Goal: Information Seeking & Learning: Learn about a topic

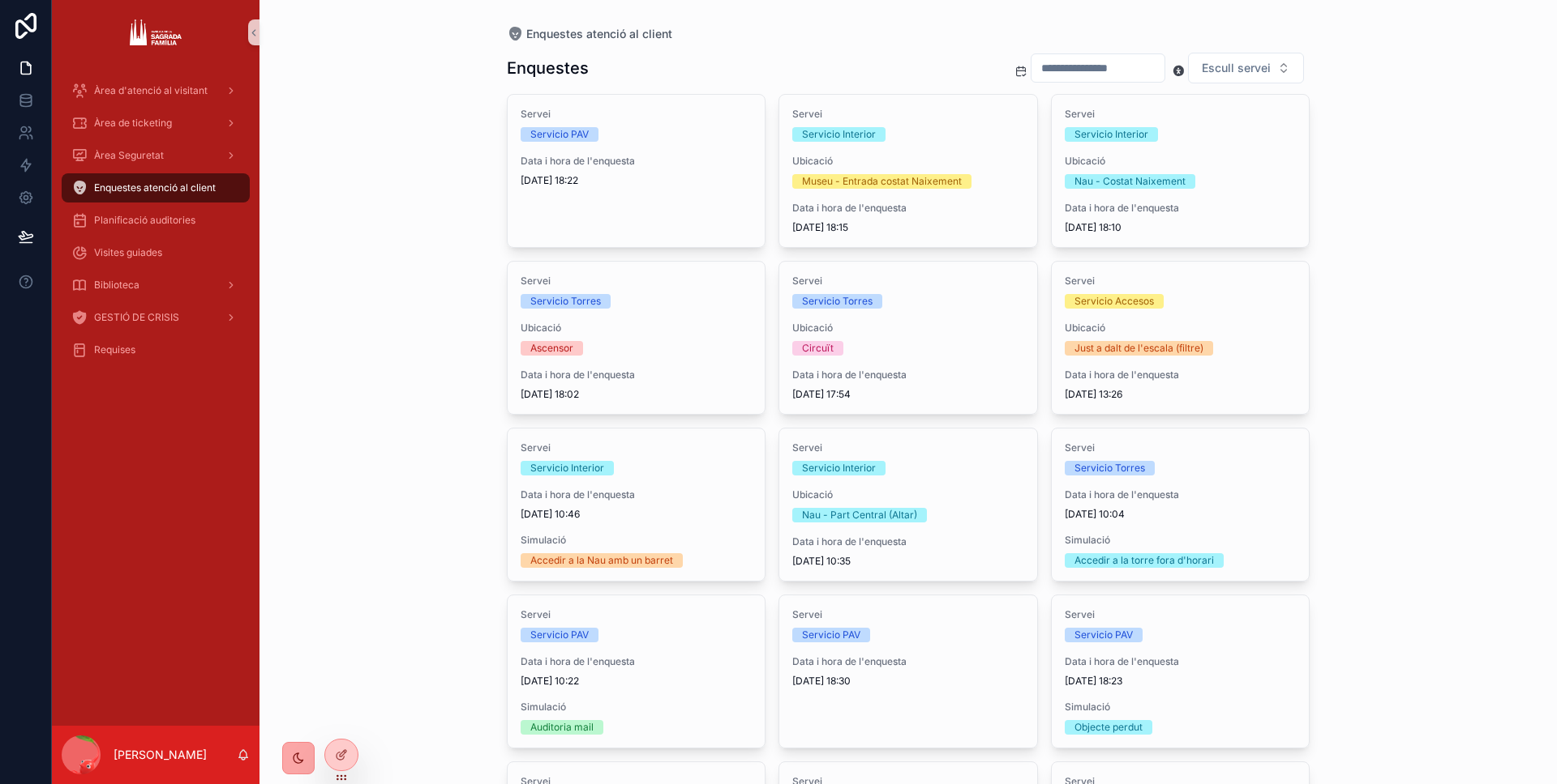
click at [293, 762] on icon "scrollable content" at bounding box center [298, 758] width 13 height 13
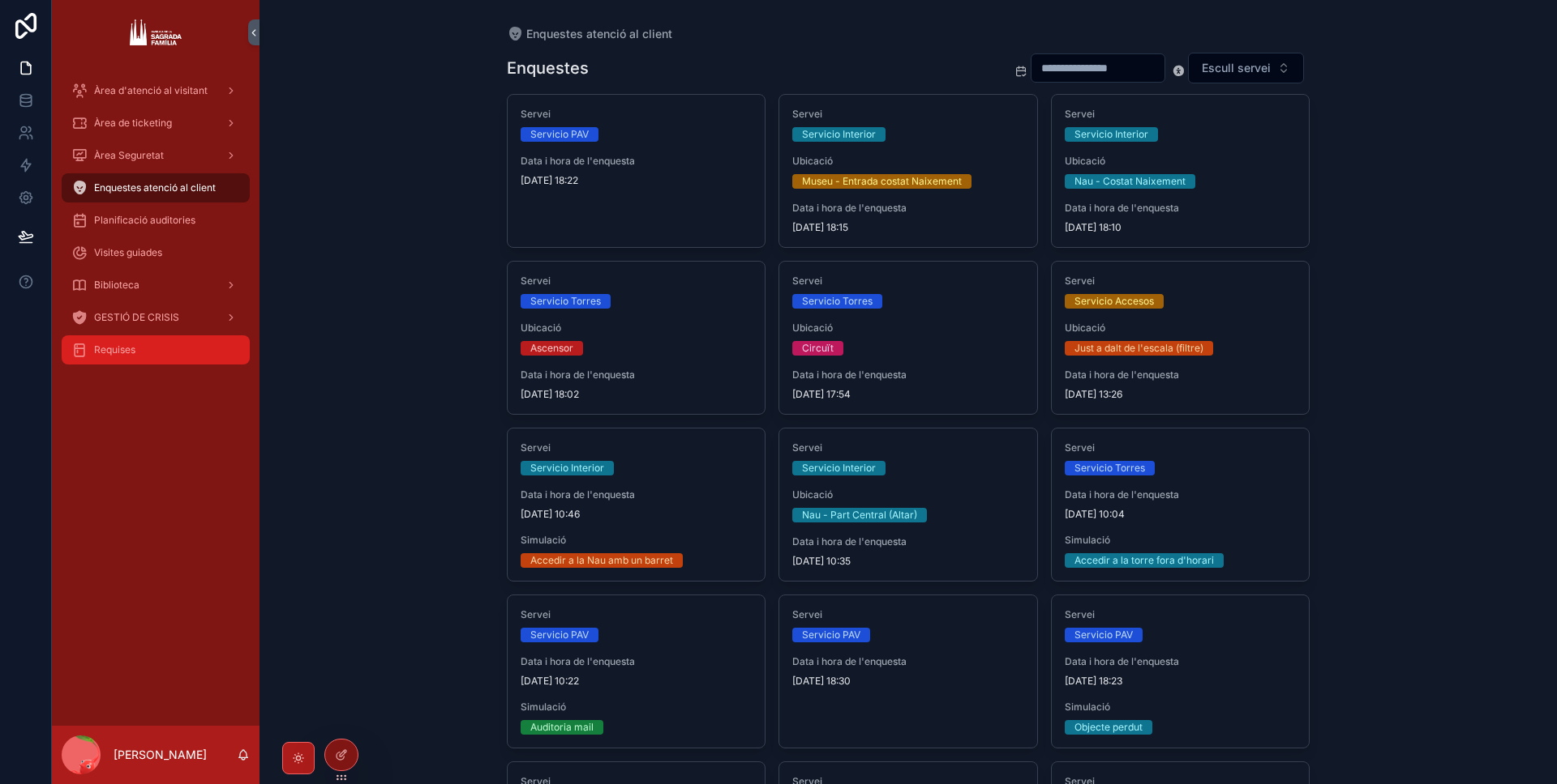
click at [191, 341] on div "Requises" at bounding box center [155, 350] width 169 height 26
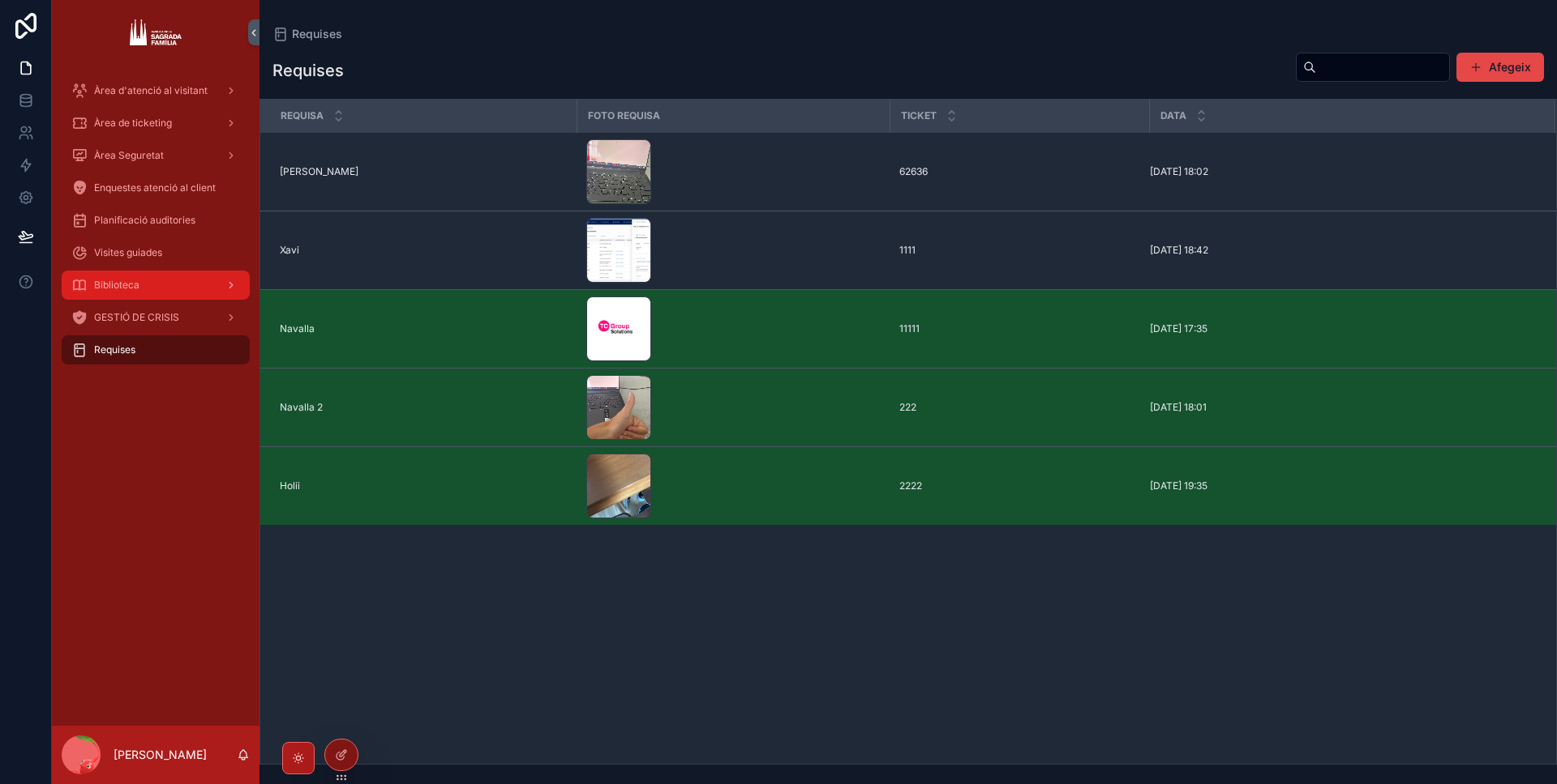
click at [174, 295] on div "Biblioteca" at bounding box center [155, 285] width 169 height 26
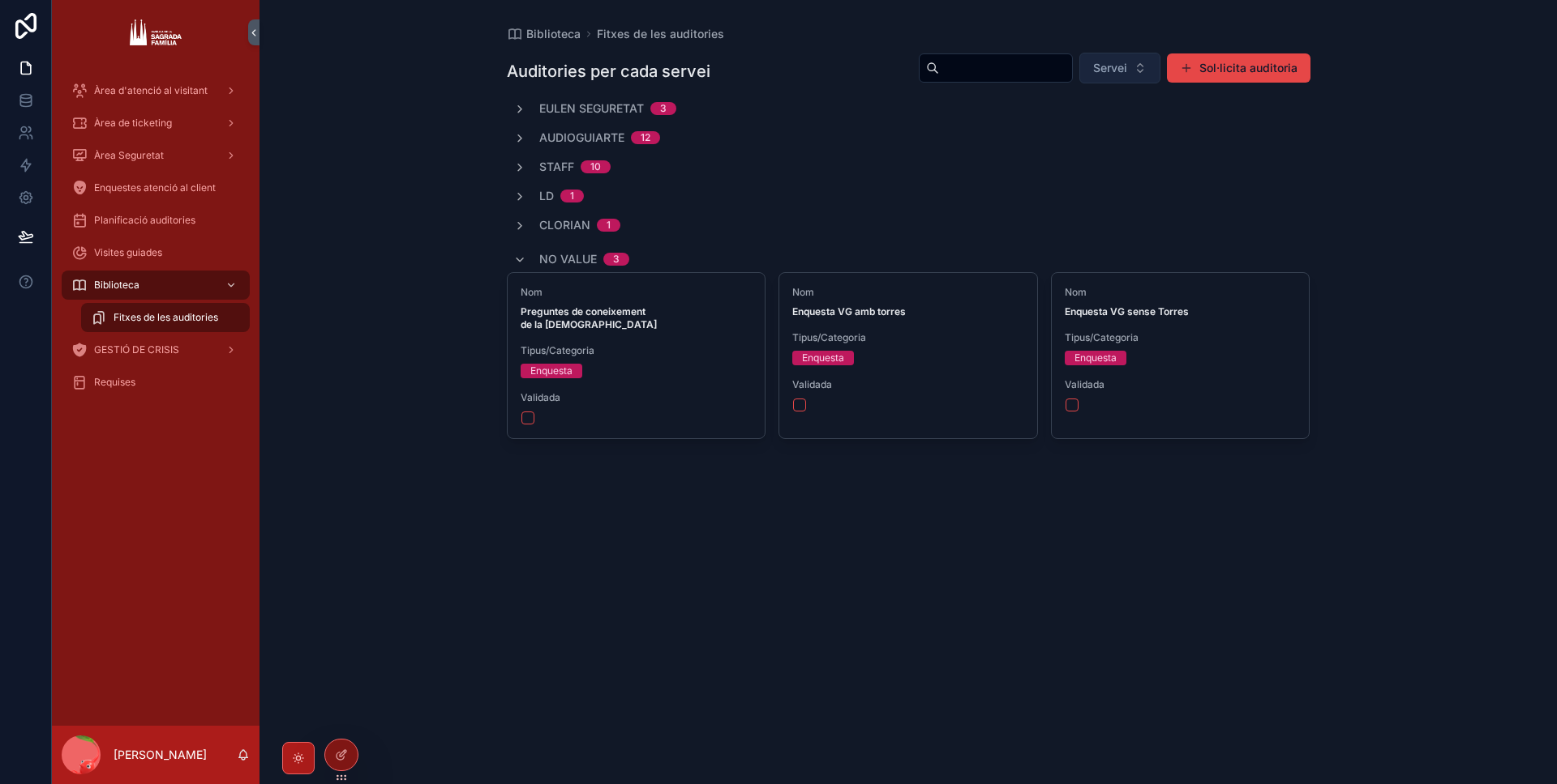
click at [1097, 64] on span "Servei" at bounding box center [1110, 68] width 34 height 16
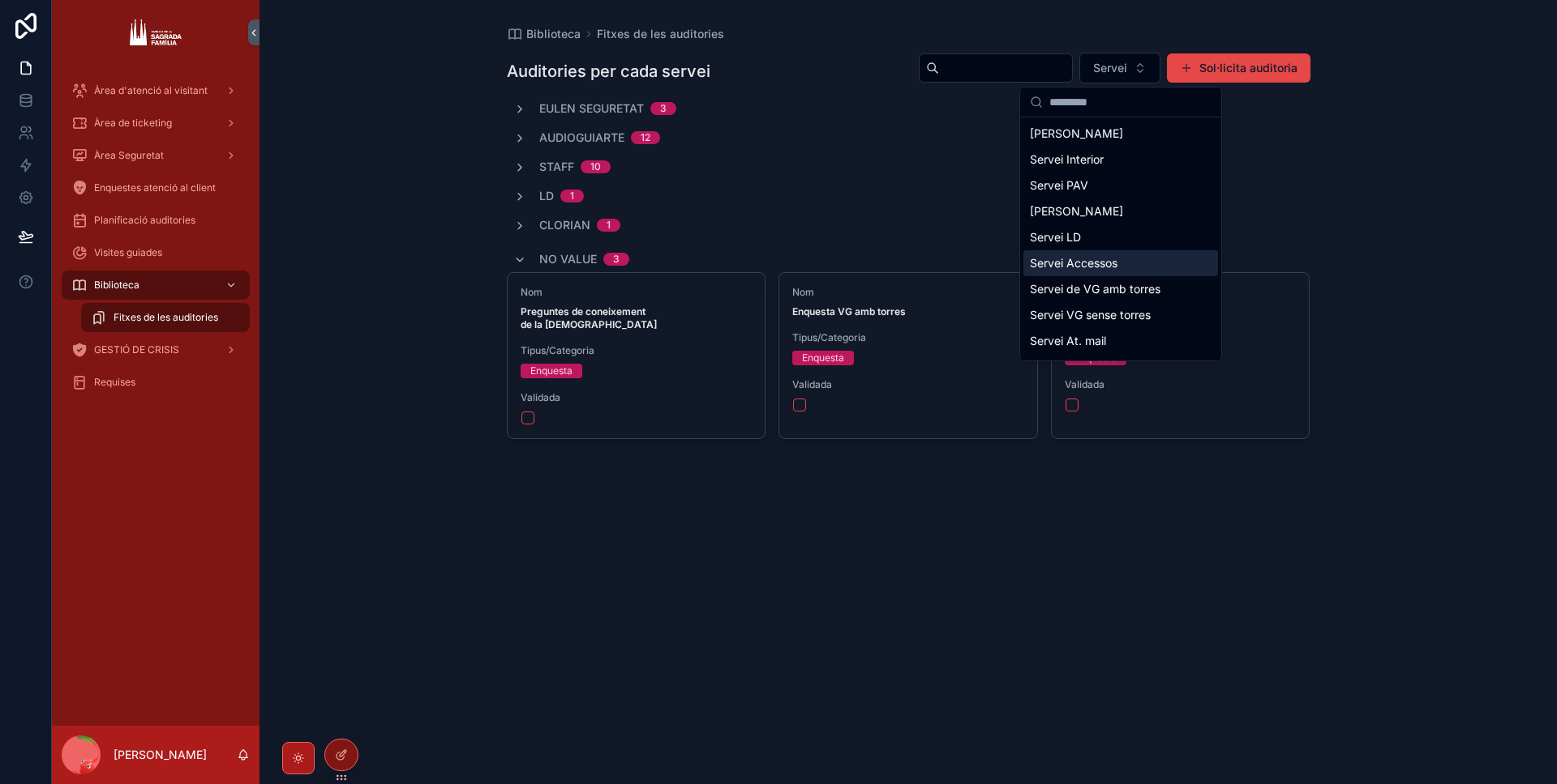
click at [1108, 264] on div "Servei Accessos" at bounding box center [1119, 263] width 194 height 26
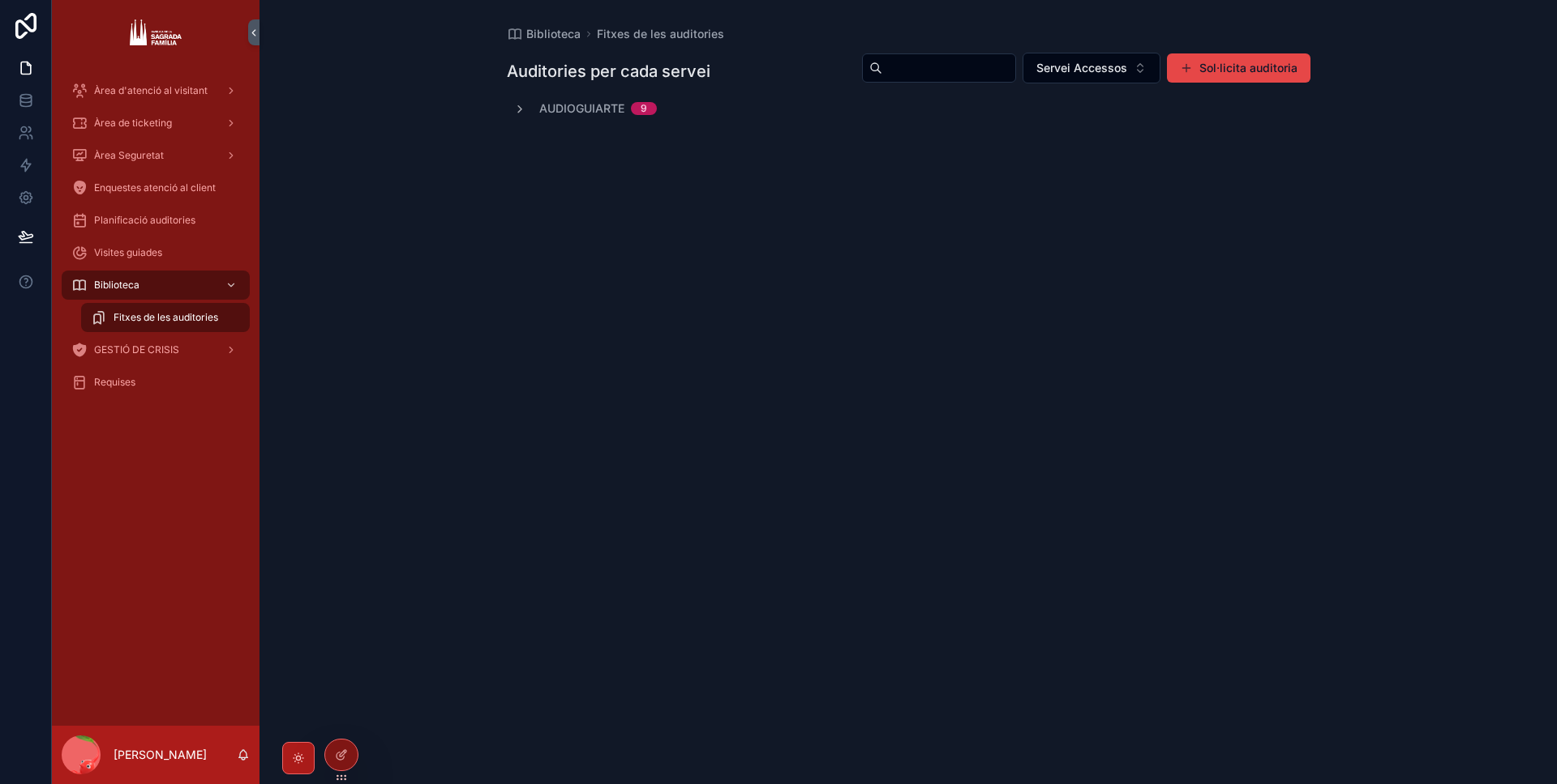
click at [584, 105] on span "Audioguiarte" at bounding box center [582, 108] width 85 height 16
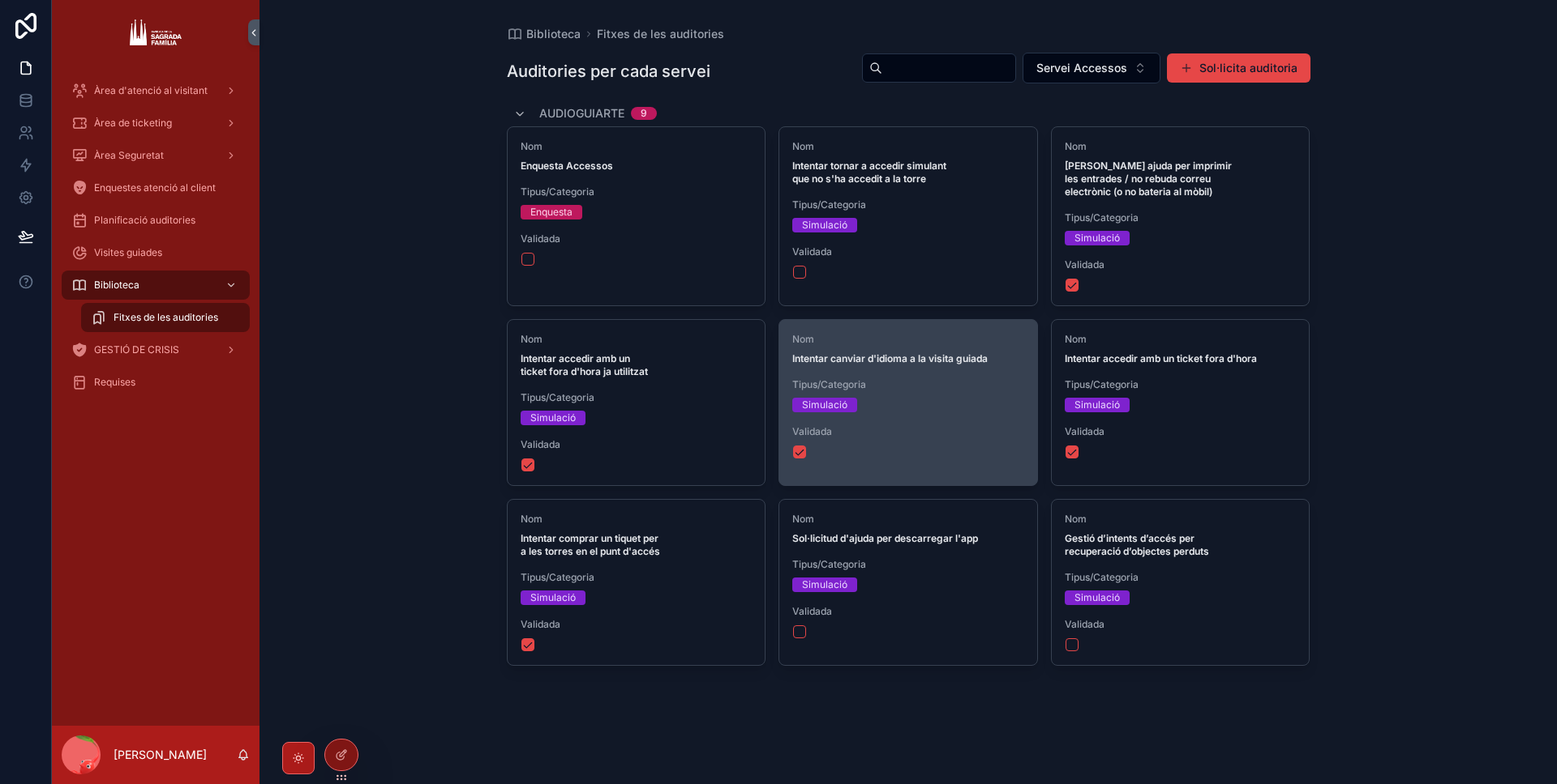
click at [981, 378] on span "Tipus/Categoria" at bounding box center [907, 384] width 232 height 13
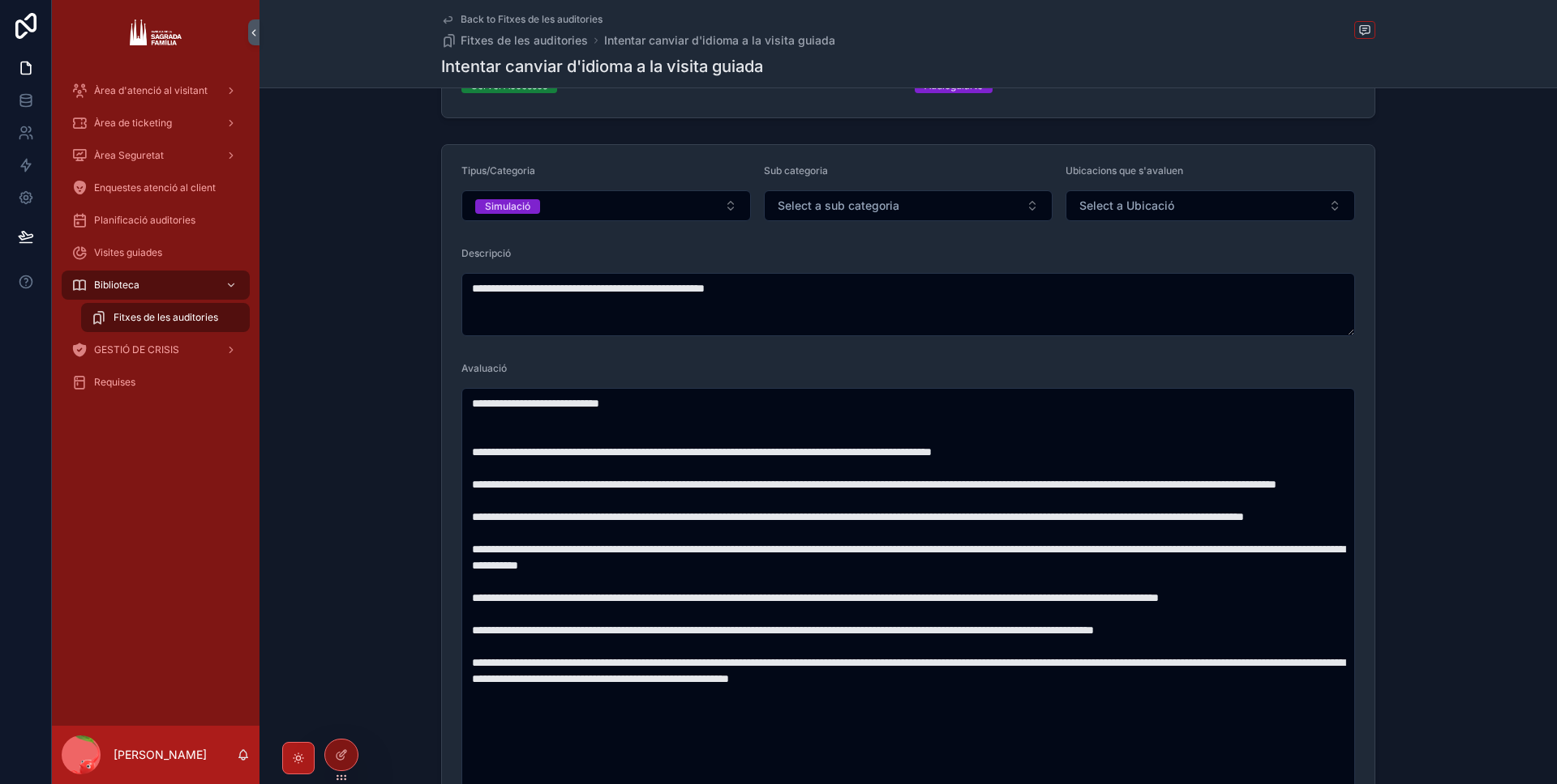
scroll to position [116, 0]
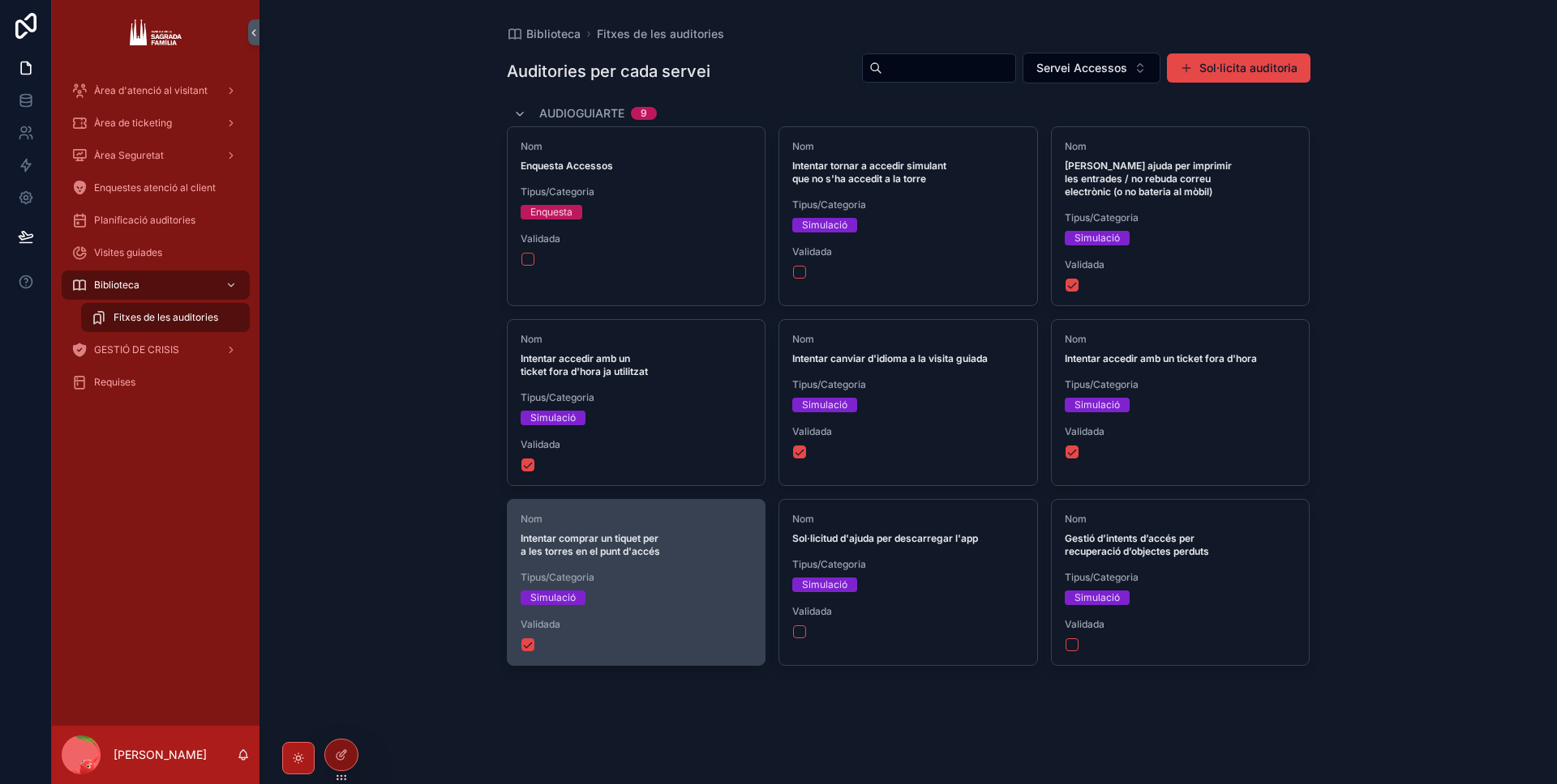
click at [666, 532] on span "Intentar comprar un tiquet per a les torres en el punt d'accés" at bounding box center [636, 545] width 232 height 26
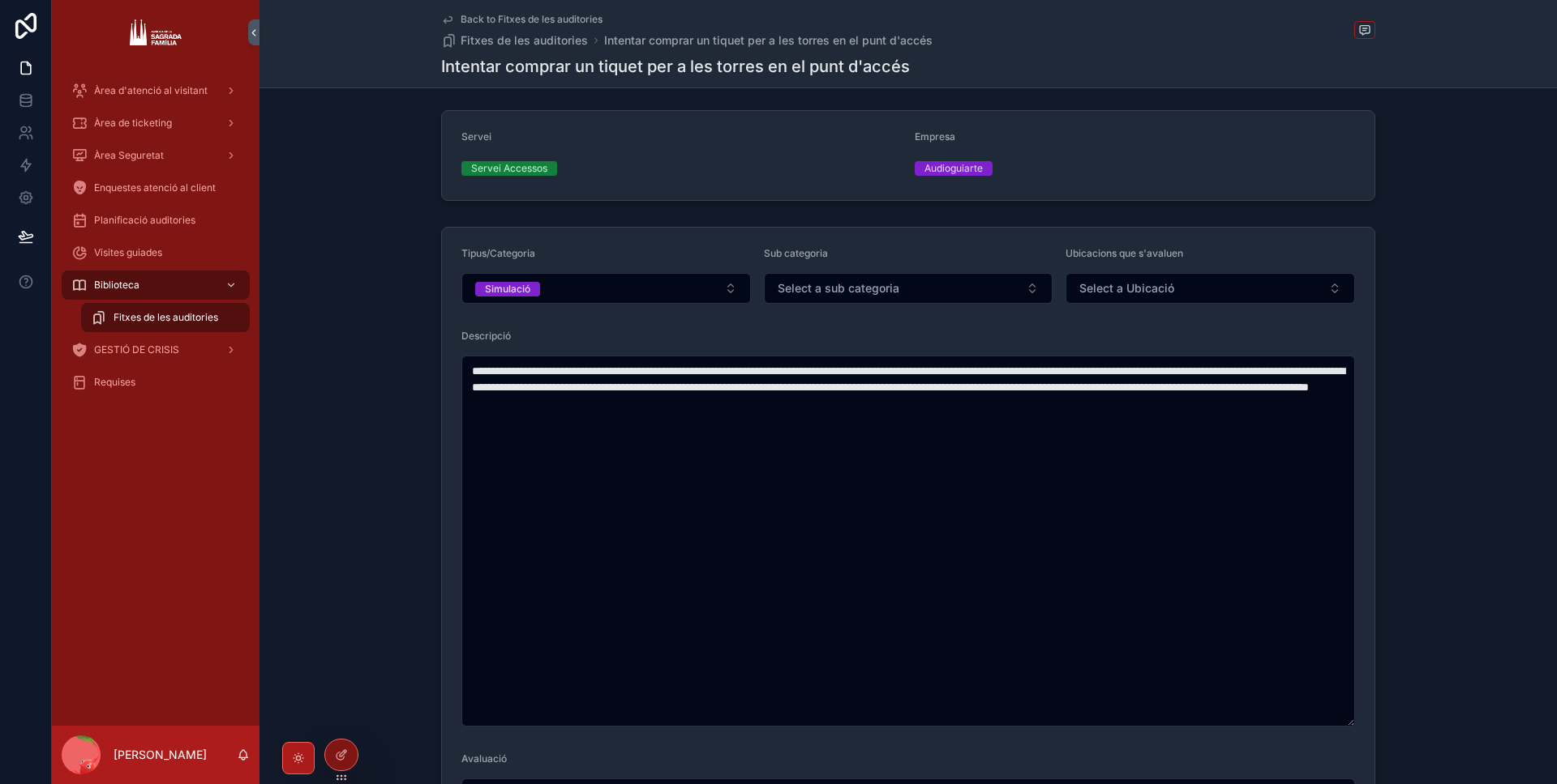
scroll to position [7, 0]
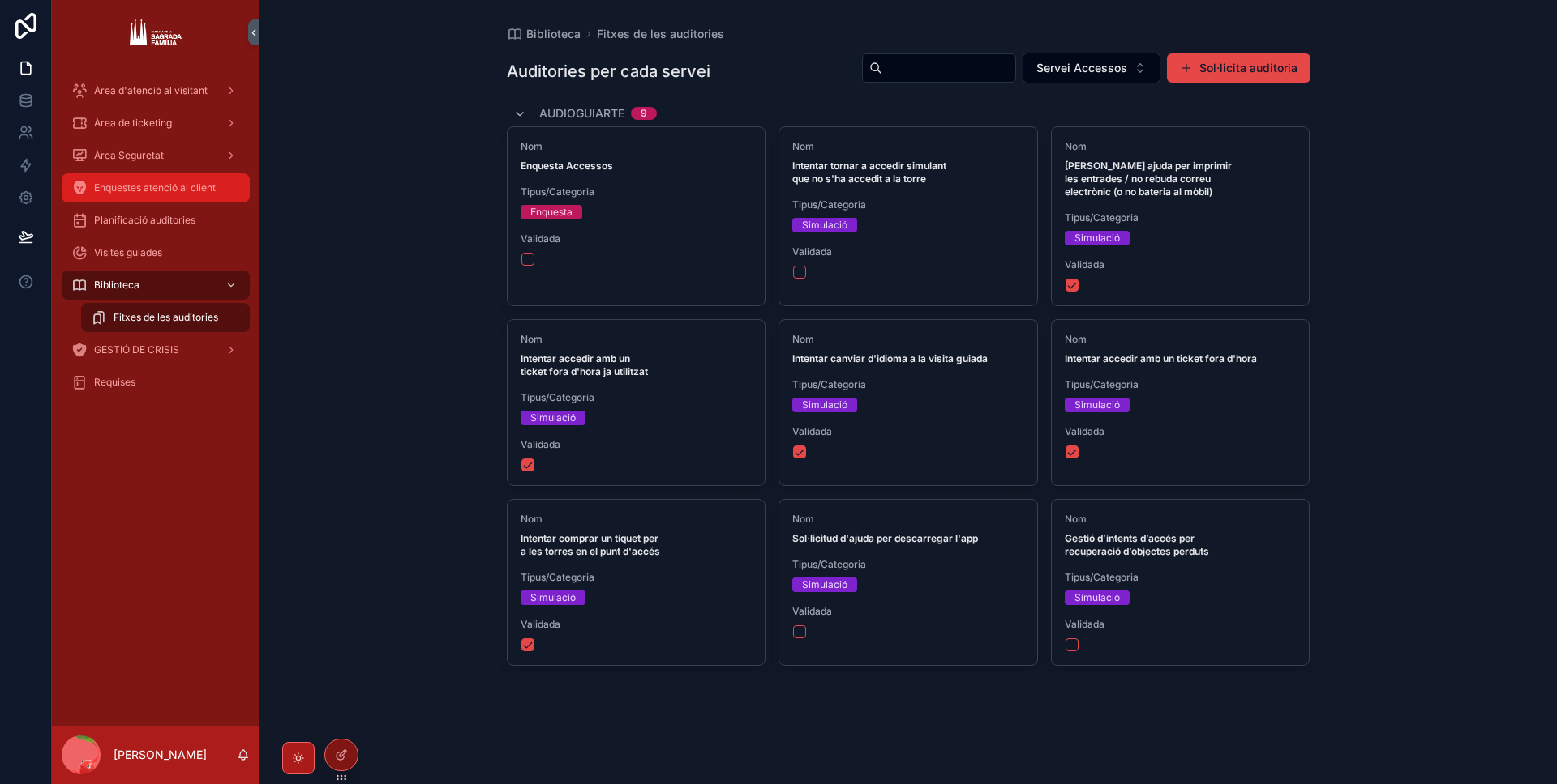
click at [170, 195] on div "Enquestes atenció al client" at bounding box center [155, 187] width 169 height 26
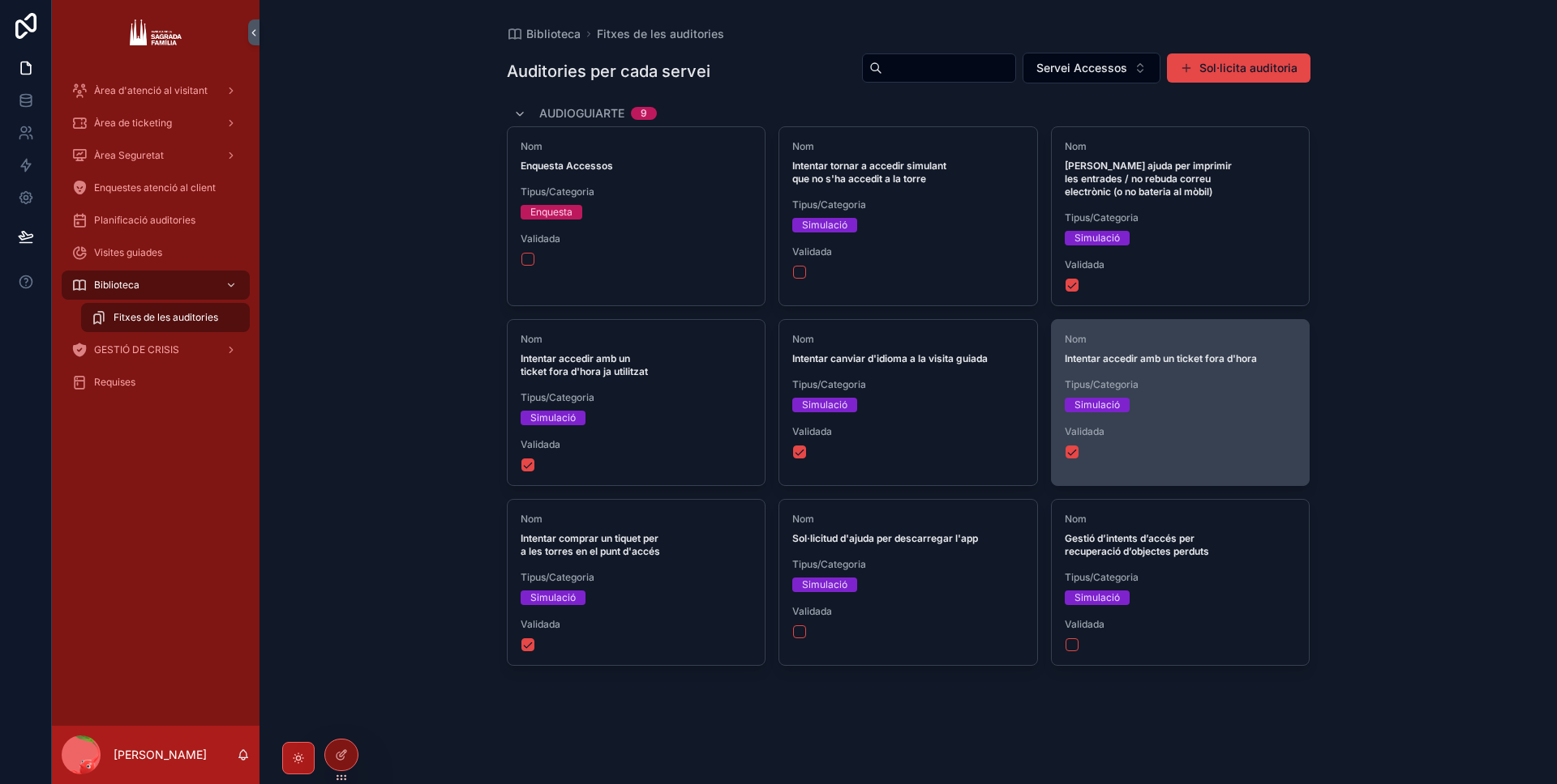
click at [1191, 334] on div "Nom Intentar accedir amb un ticket fora d'hora" at bounding box center [1180, 349] width 232 height 32
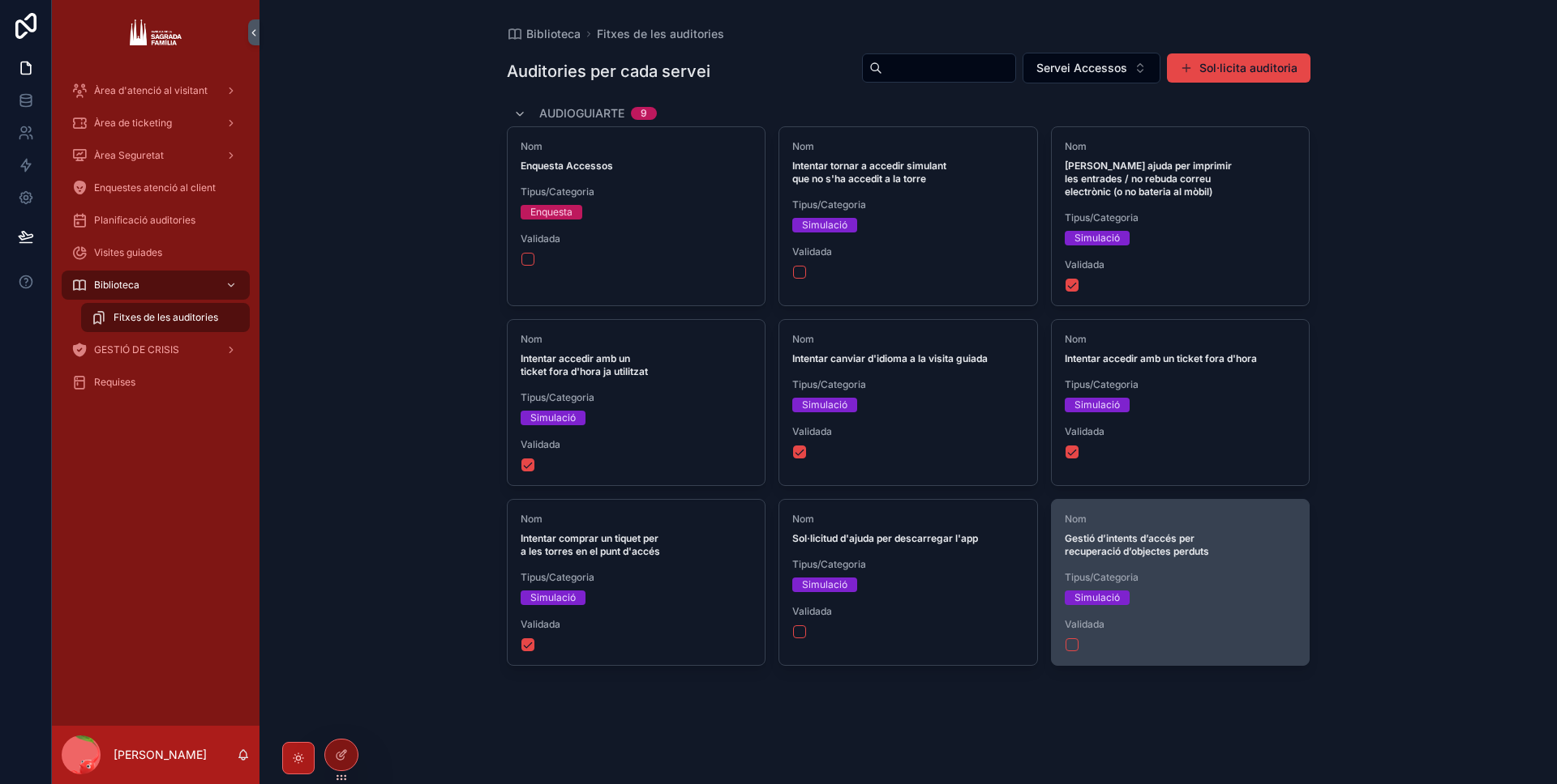
click at [1184, 538] on strong "Gestió d’intents d’accés per recuperació d’objectes perduts" at bounding box center [1136, 545] width 144 height 25
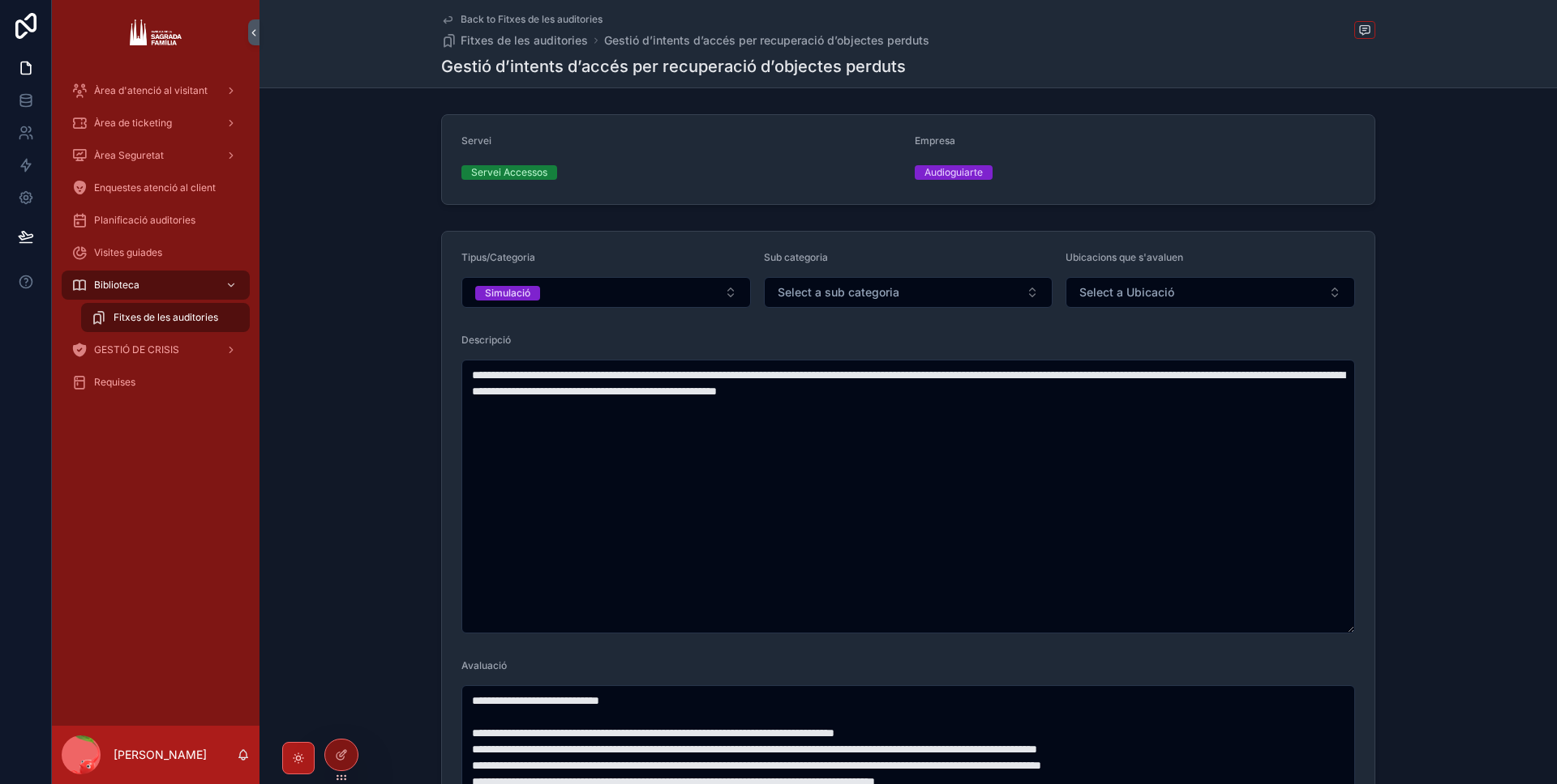
scroll to position [149, 0]
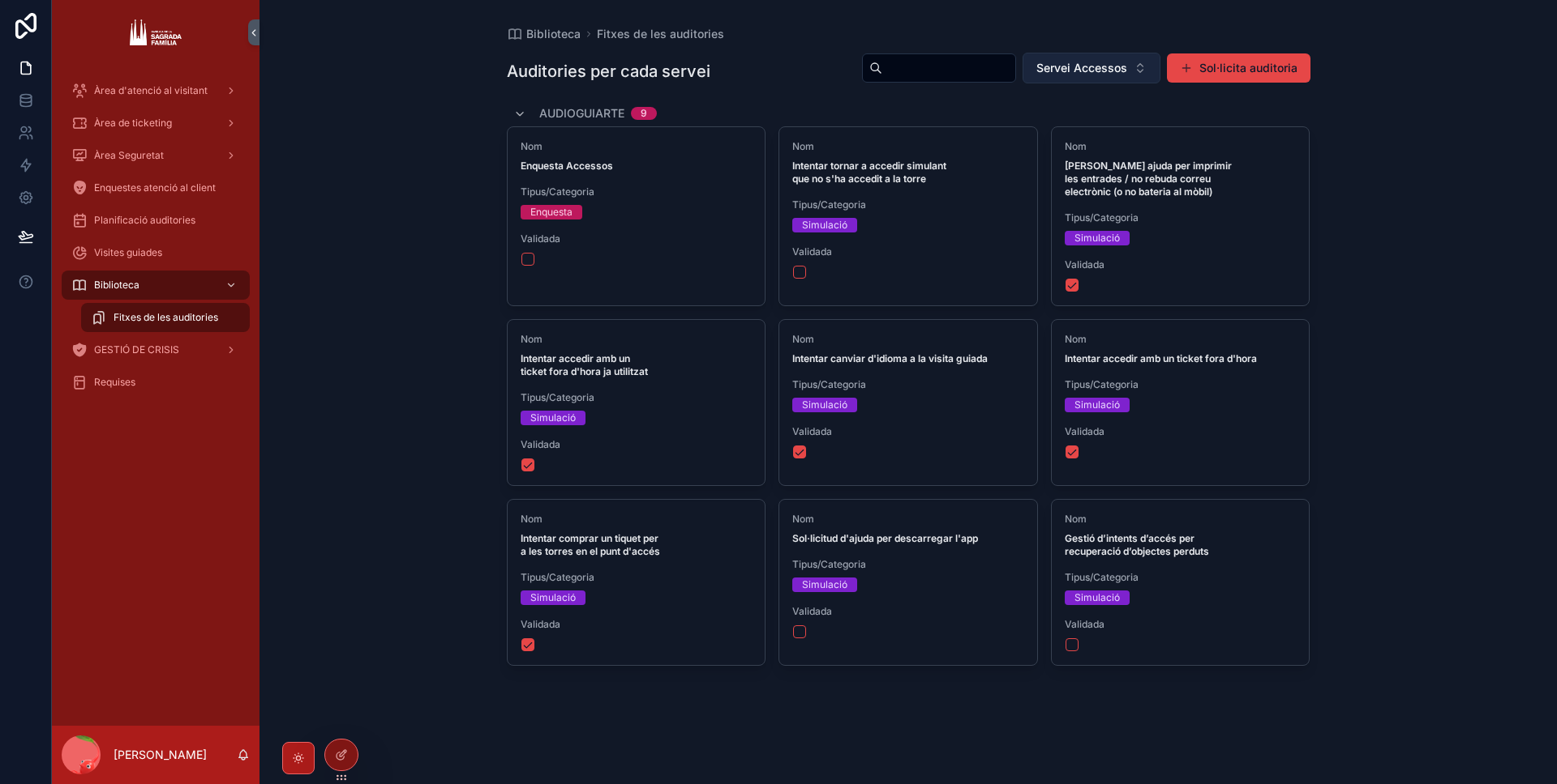
click at [1067, 74] on span "Servei Accessos" at bounding box center [1081, 68] width 91 height 16
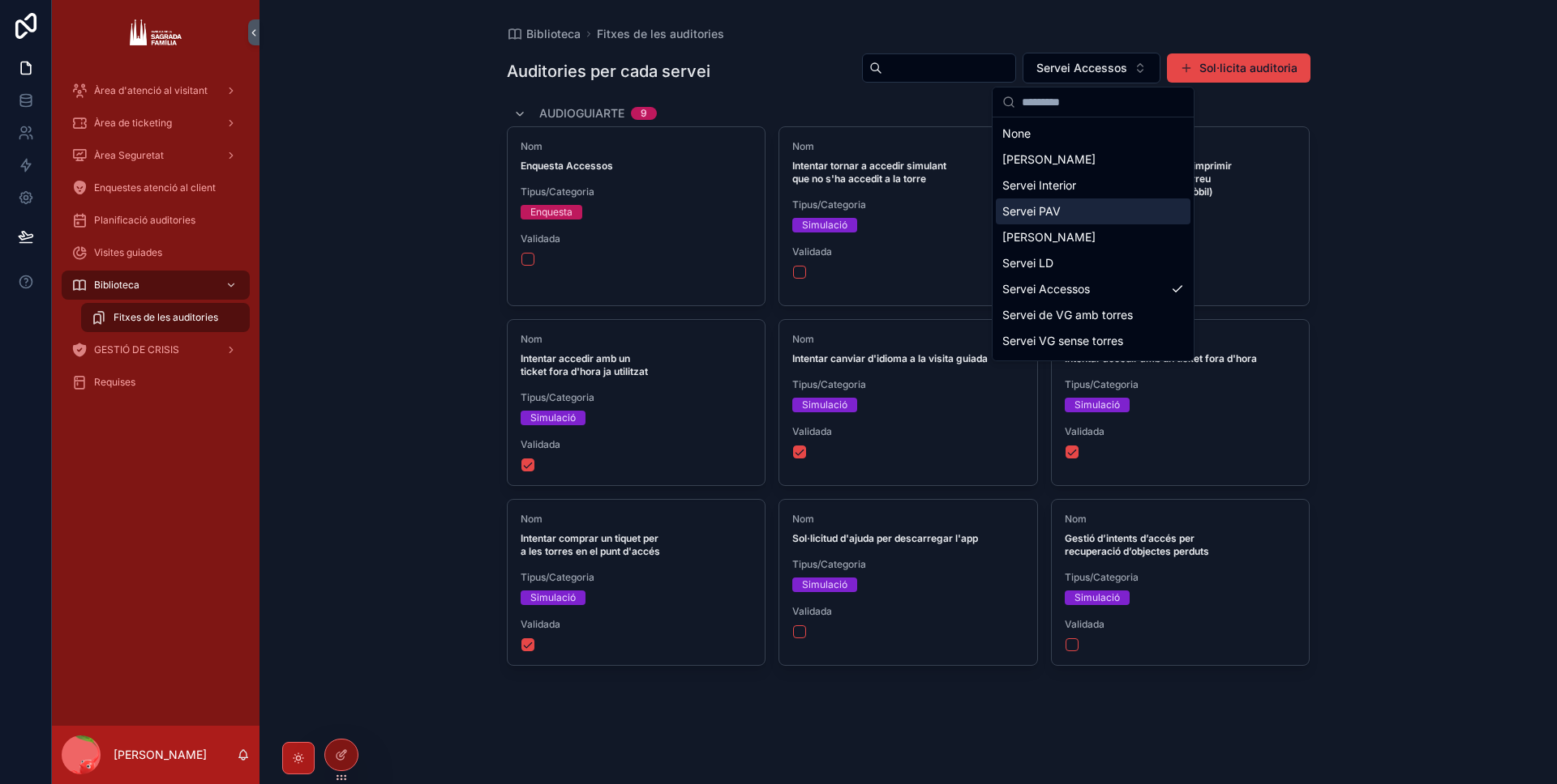
click at [1059, 223] on div "Servei PAV" at bounding box center [1092, 211] width 194 height 26
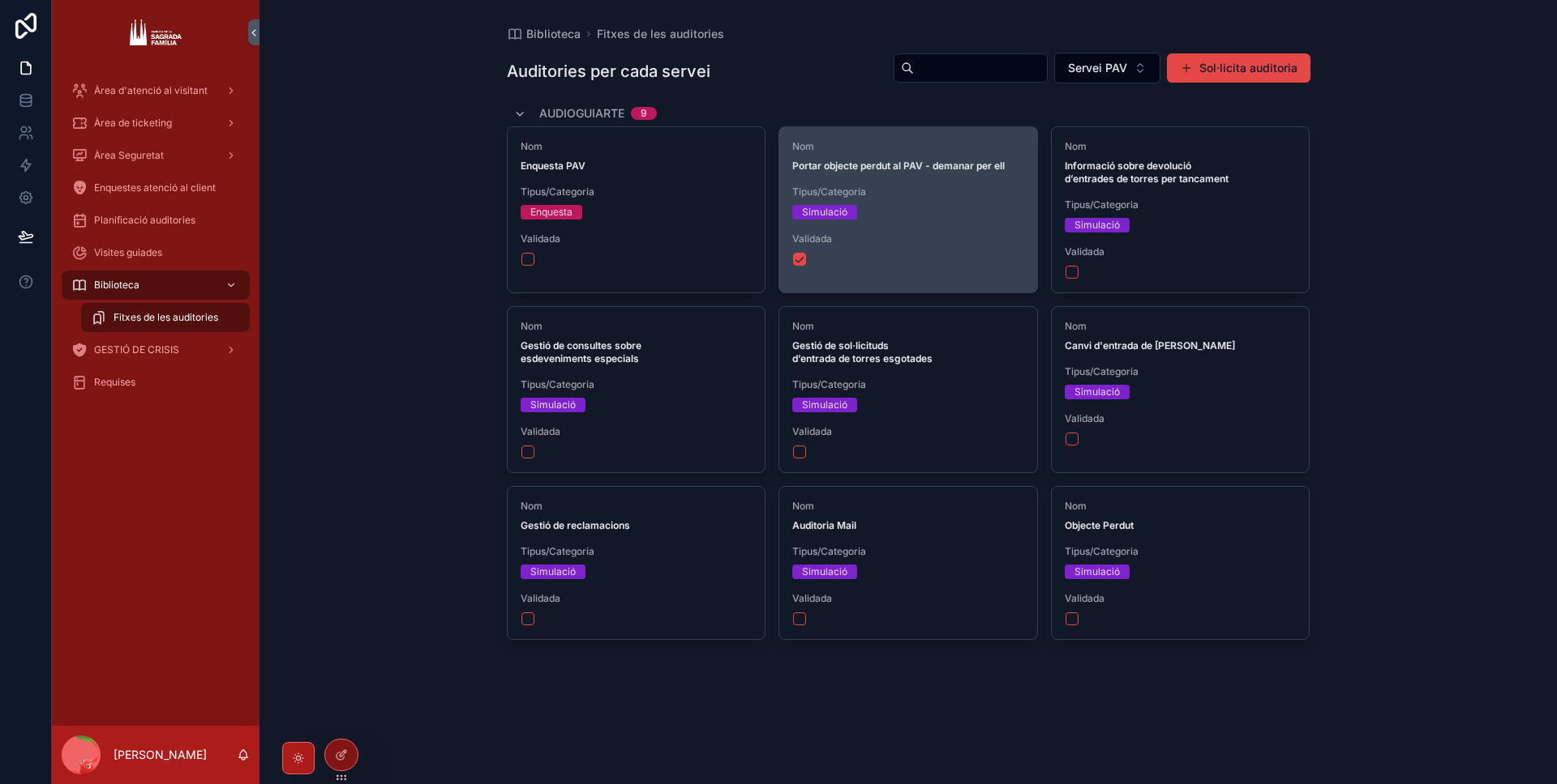
click at [956, 221] on div "Nom Portar objecte perdut al PAV - demanar per ell [PERSON_NAME]/Categoria Simu…" at bounding box center [908, 203] width 258 height 153
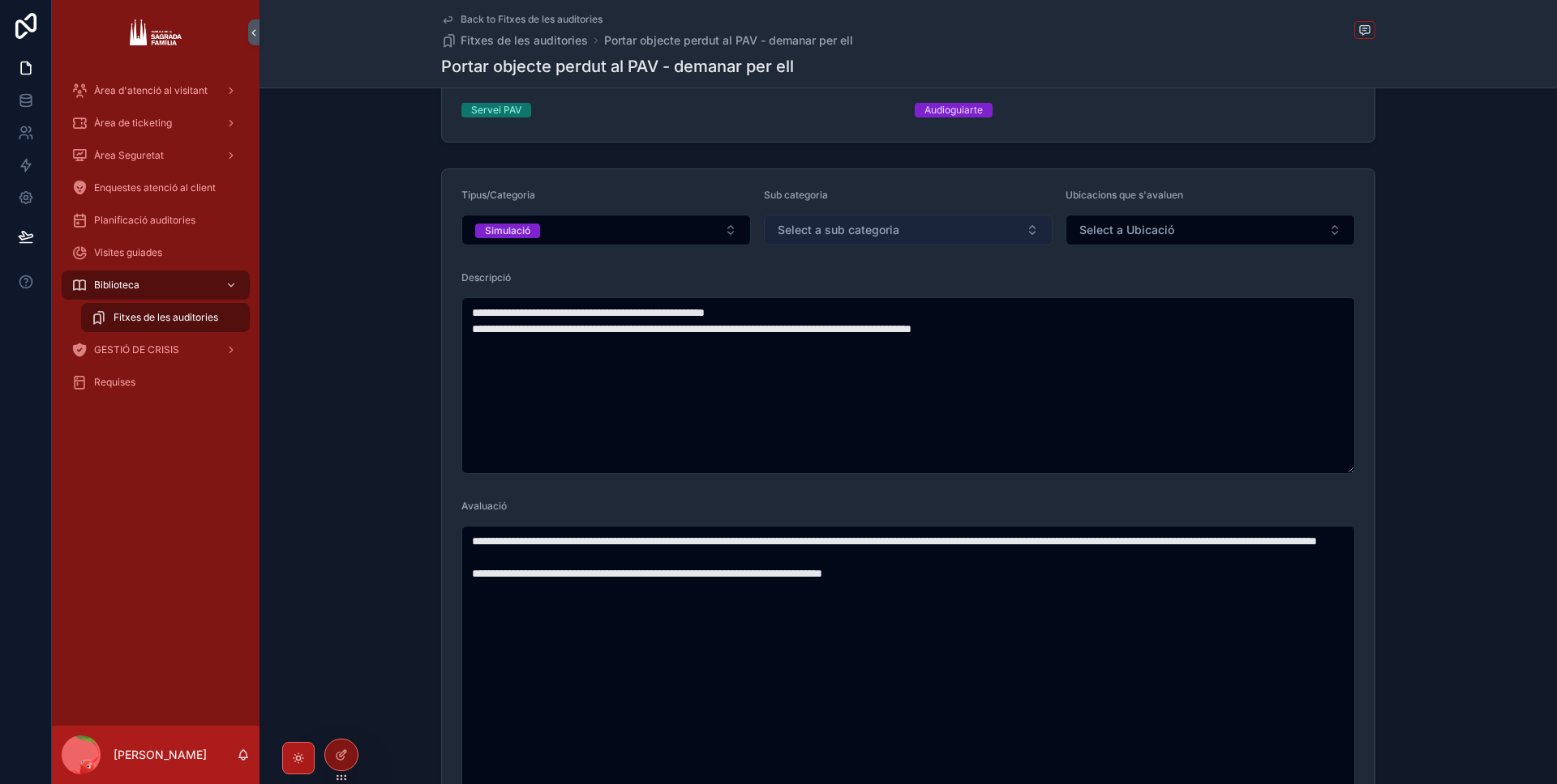
scroll to position [108, 0]
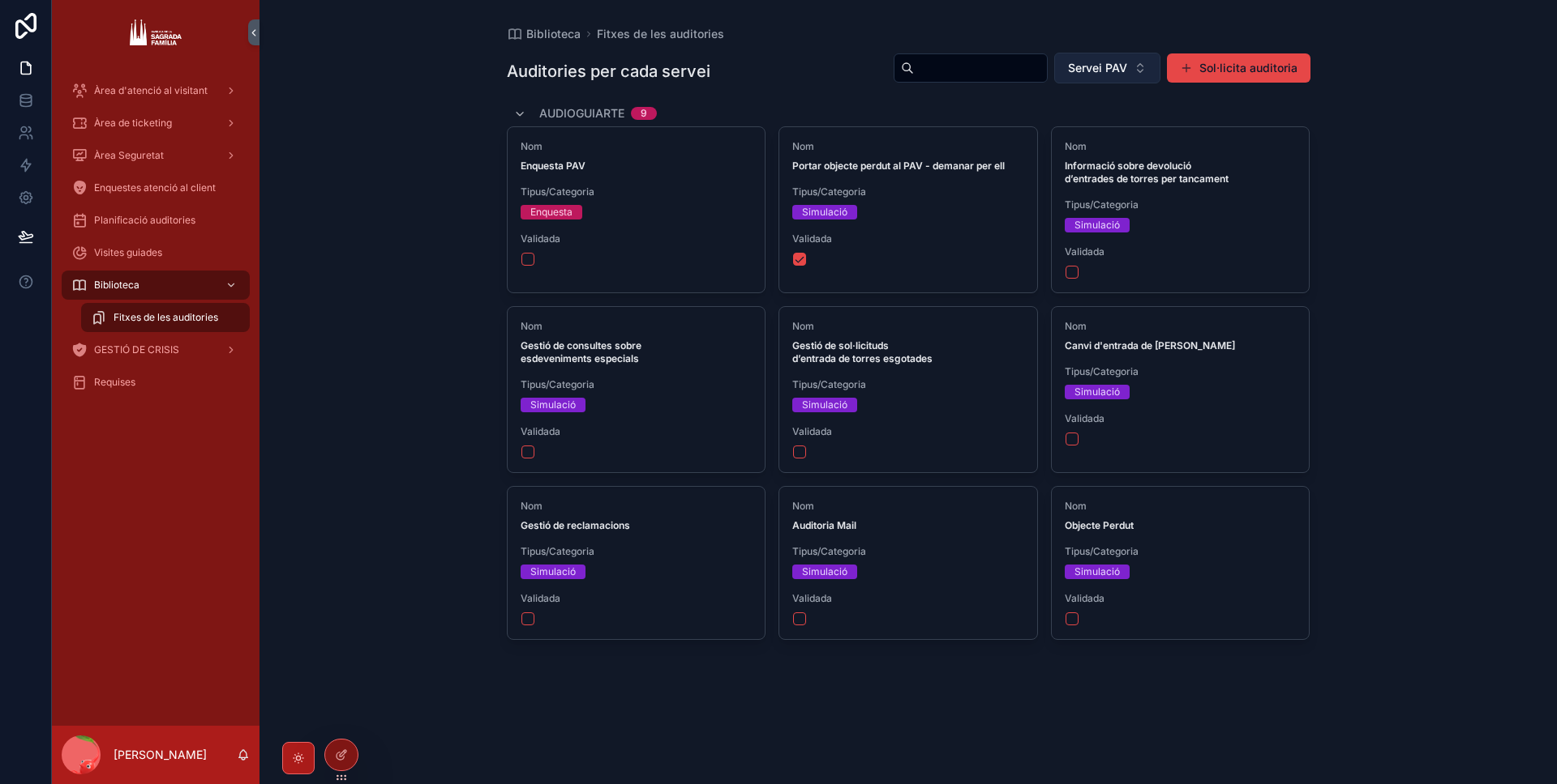
click at [1097, 60] on span "Servei PAV" at bounding box center [1097, 68] width 59 height 16
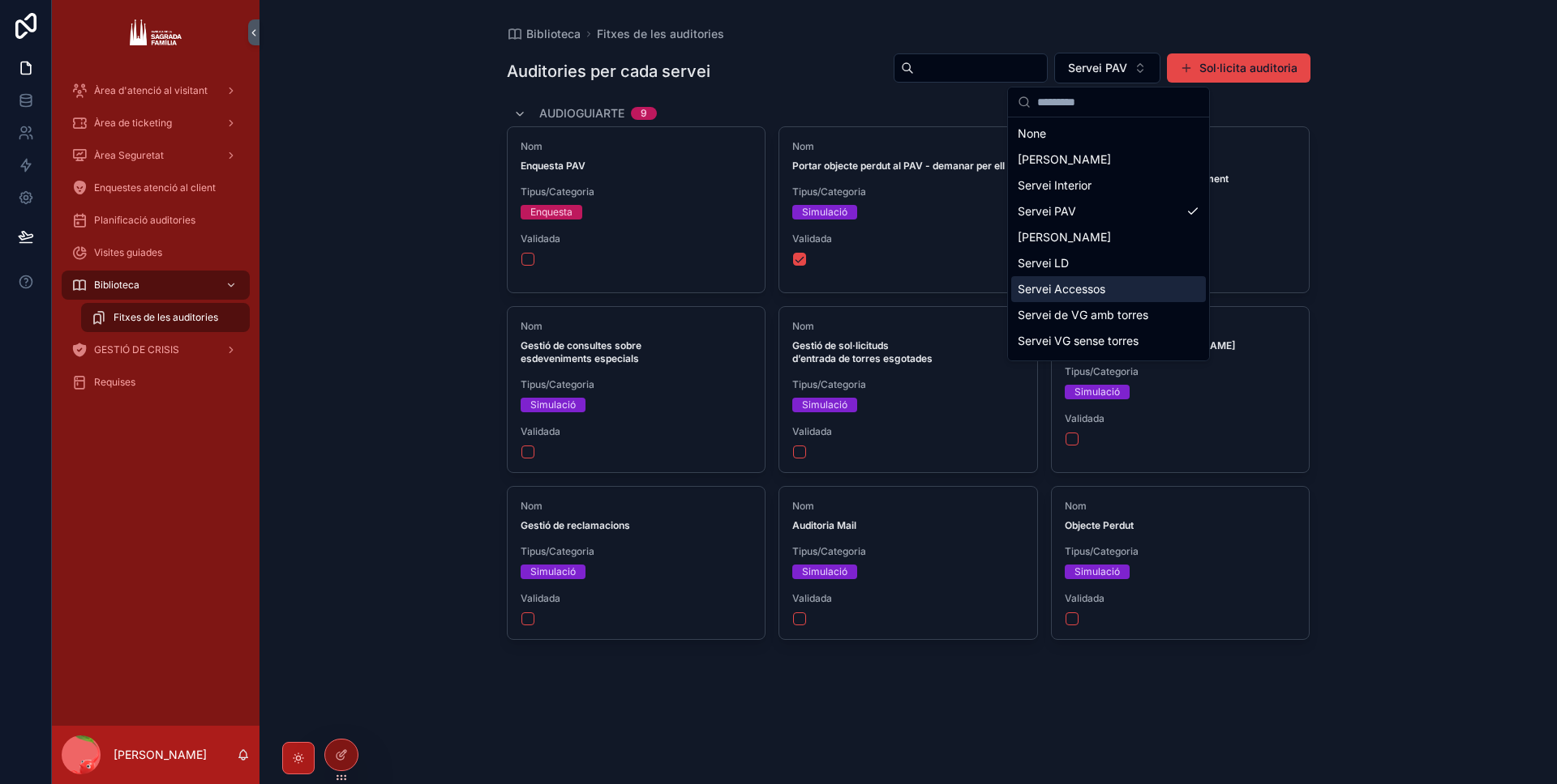
click at [1096, 291] on div "Servei Accessos" at bounding box center [1108, 289] width 194 height 26
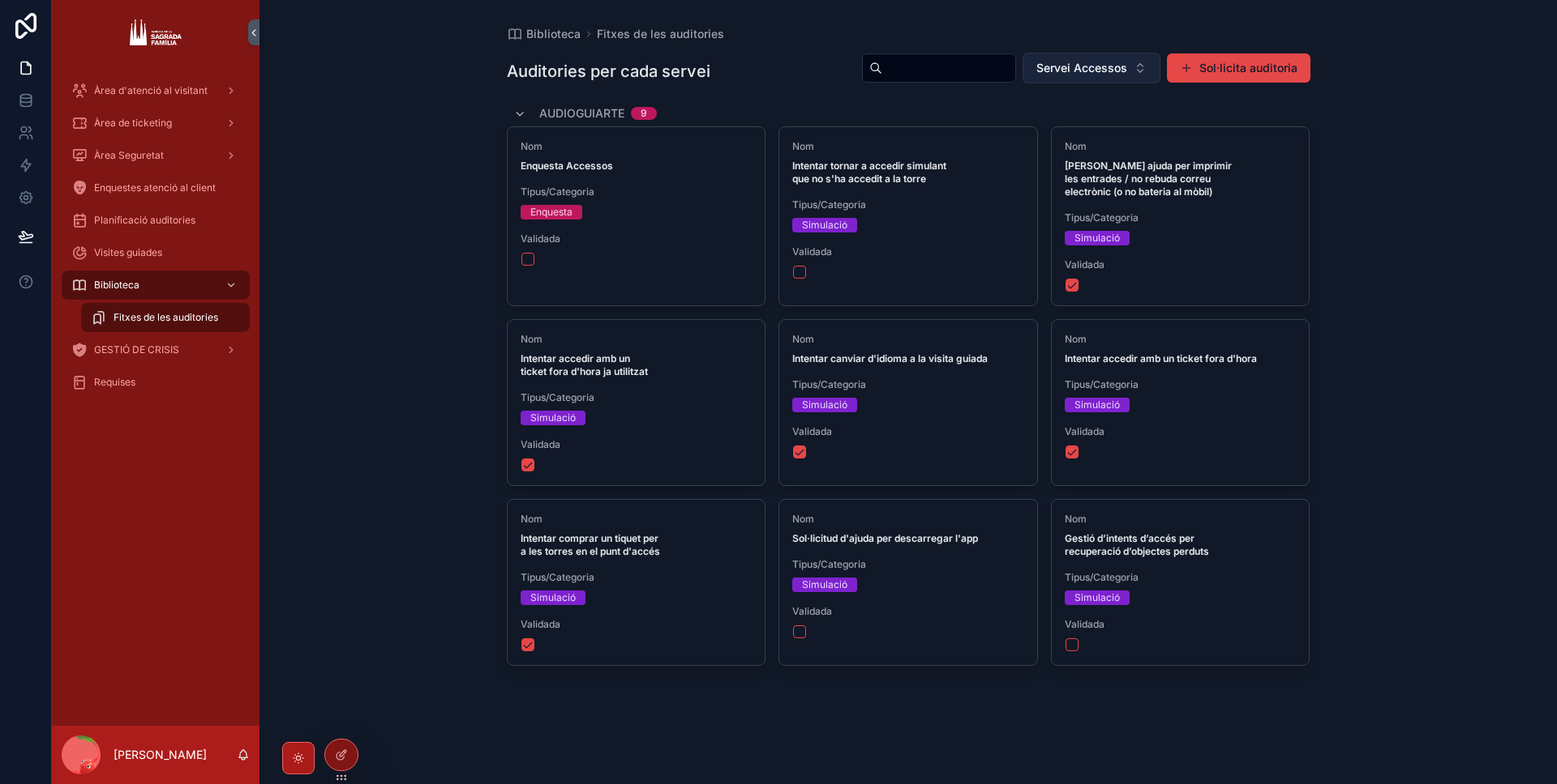
click at [1124, 72] on span "Servei Accessos" at bounding box center [1081, 68] width 91 height 16
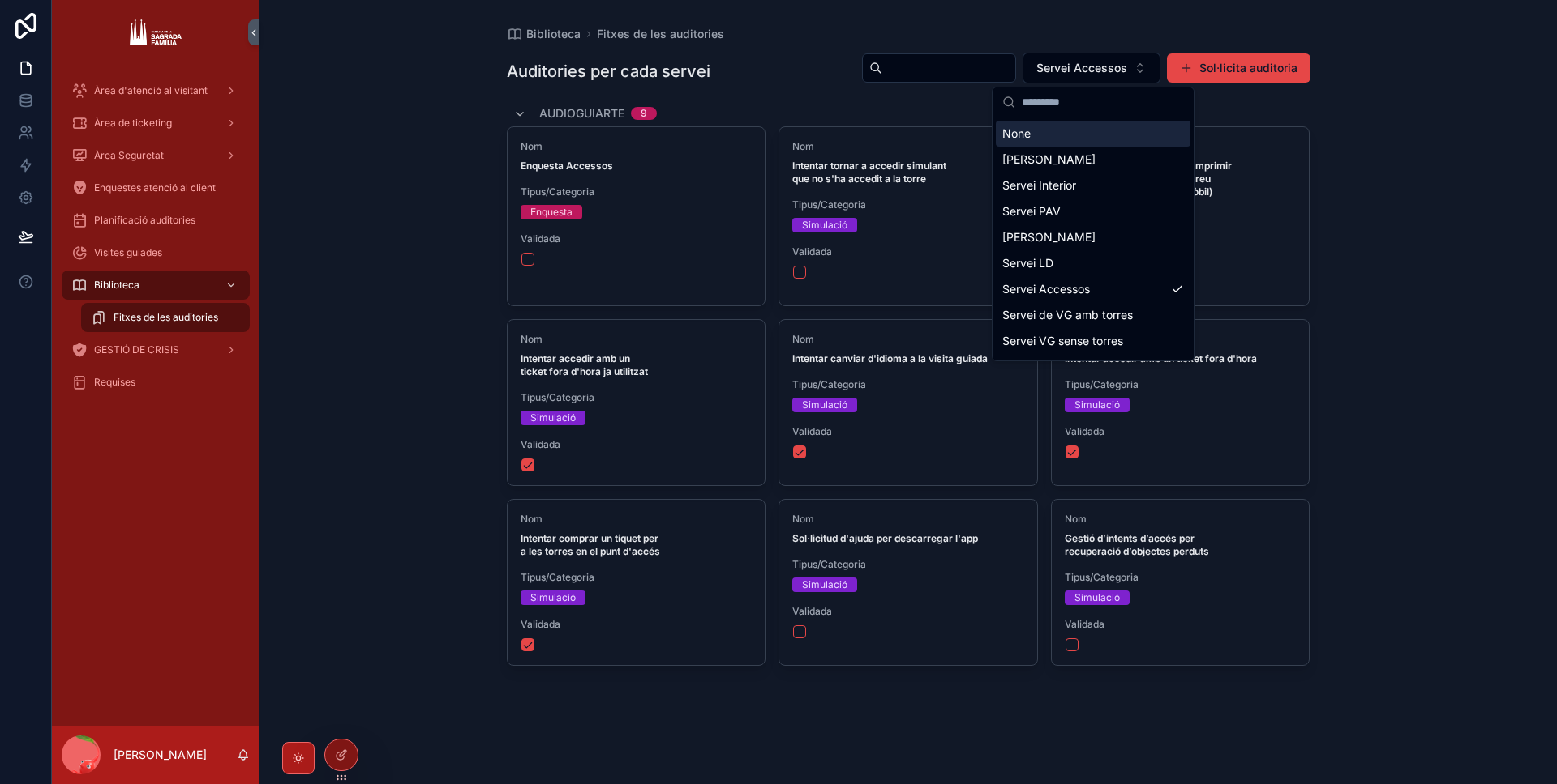
click at [382, 188] on div "Biblioteca Fitxes de les auditories Auditories per cada servei Servei Accessos …" at bounding box center [908, 392] width 1298 height 784
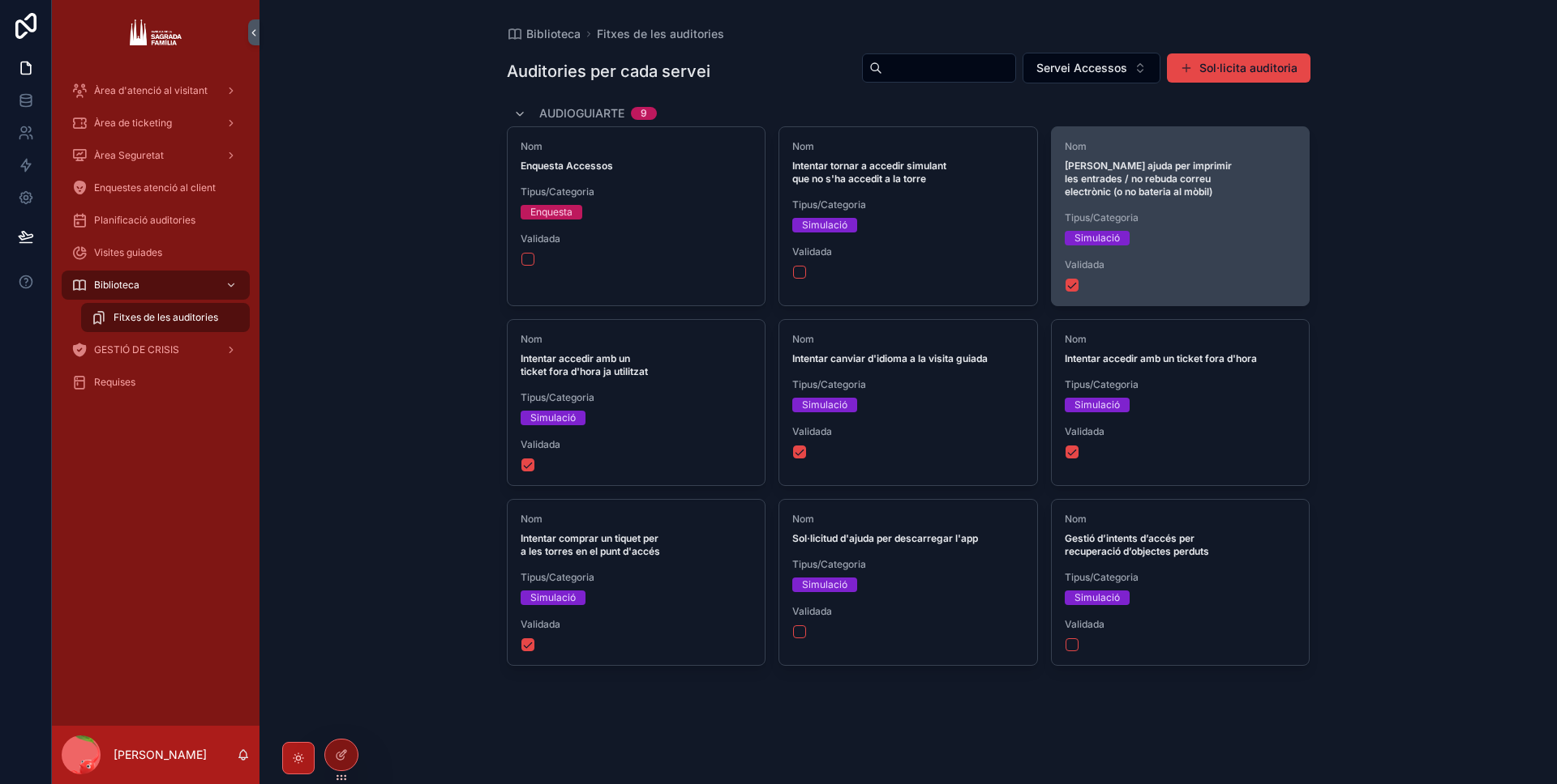
click at [1154, 186] on div "Nom [PERSON_NAME] ajuda per imprimir les entrades / no rebuda correu electrònic…" at bounding box center [1180, 216] width 258 height 178
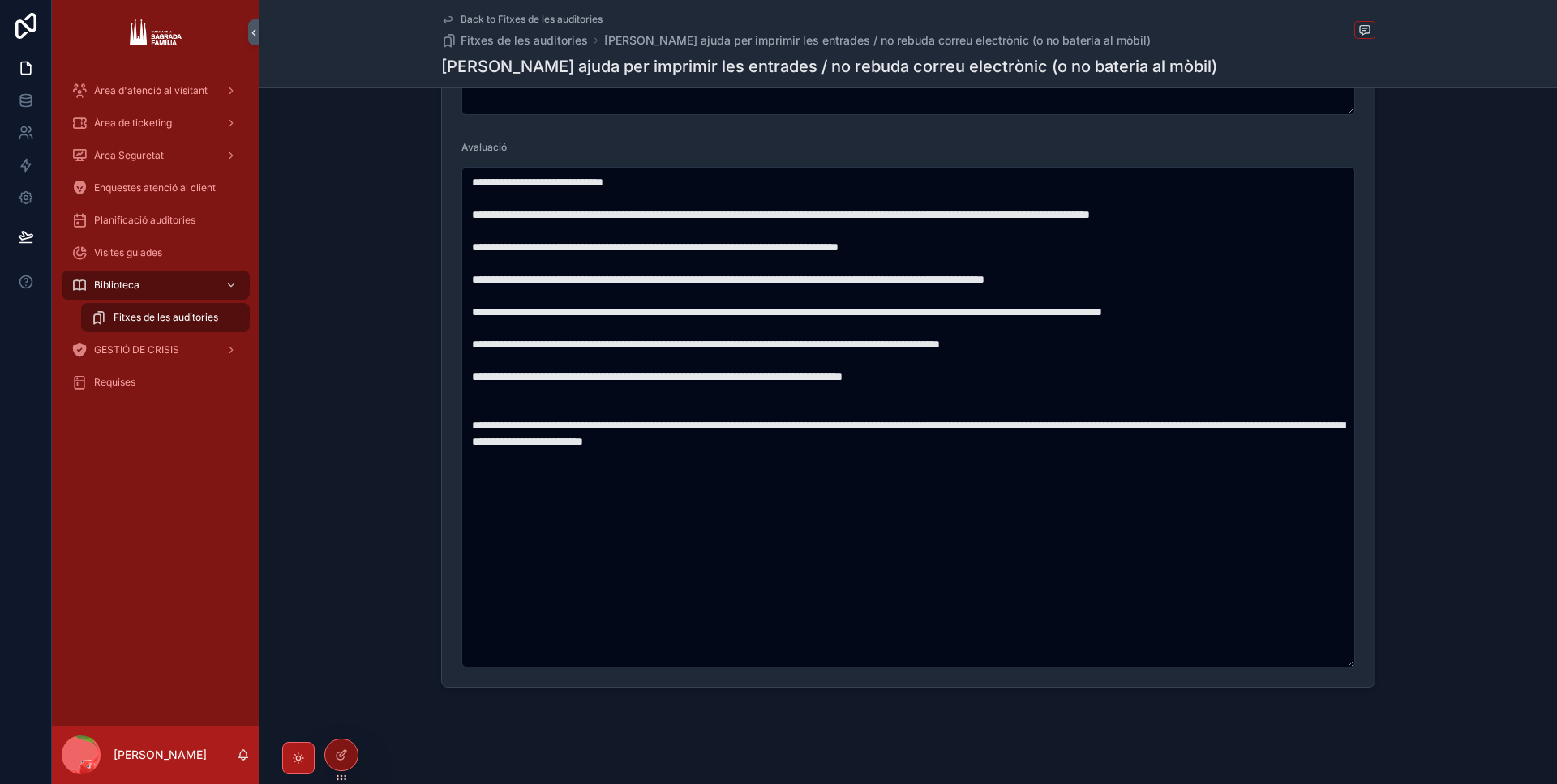
scroll to position [403, 0]
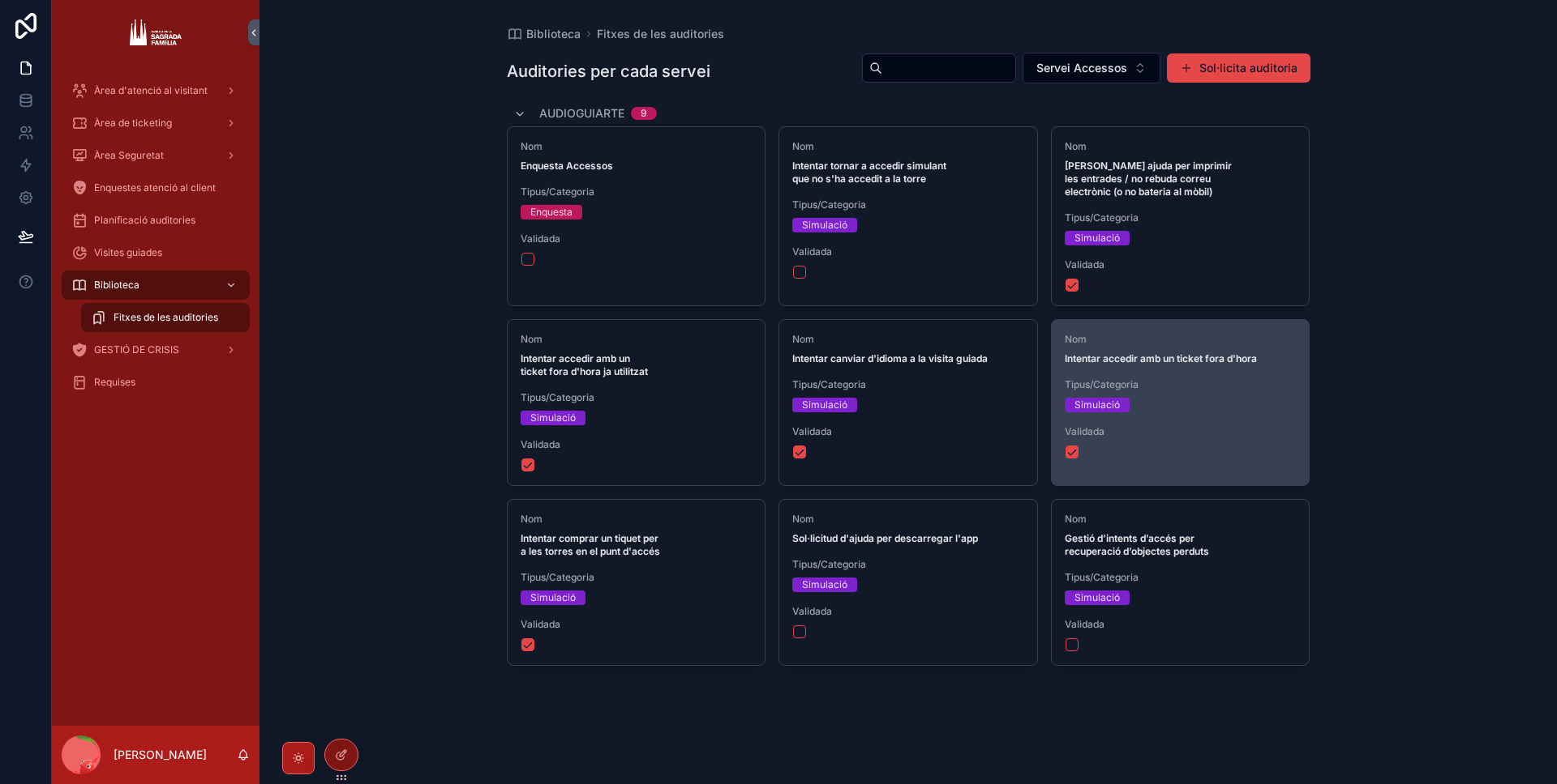
click at [1175, 353] on strong "Intentar accedir amb un ticket fora d'hora" at bounding box center [1160, 359] width 193 height 12
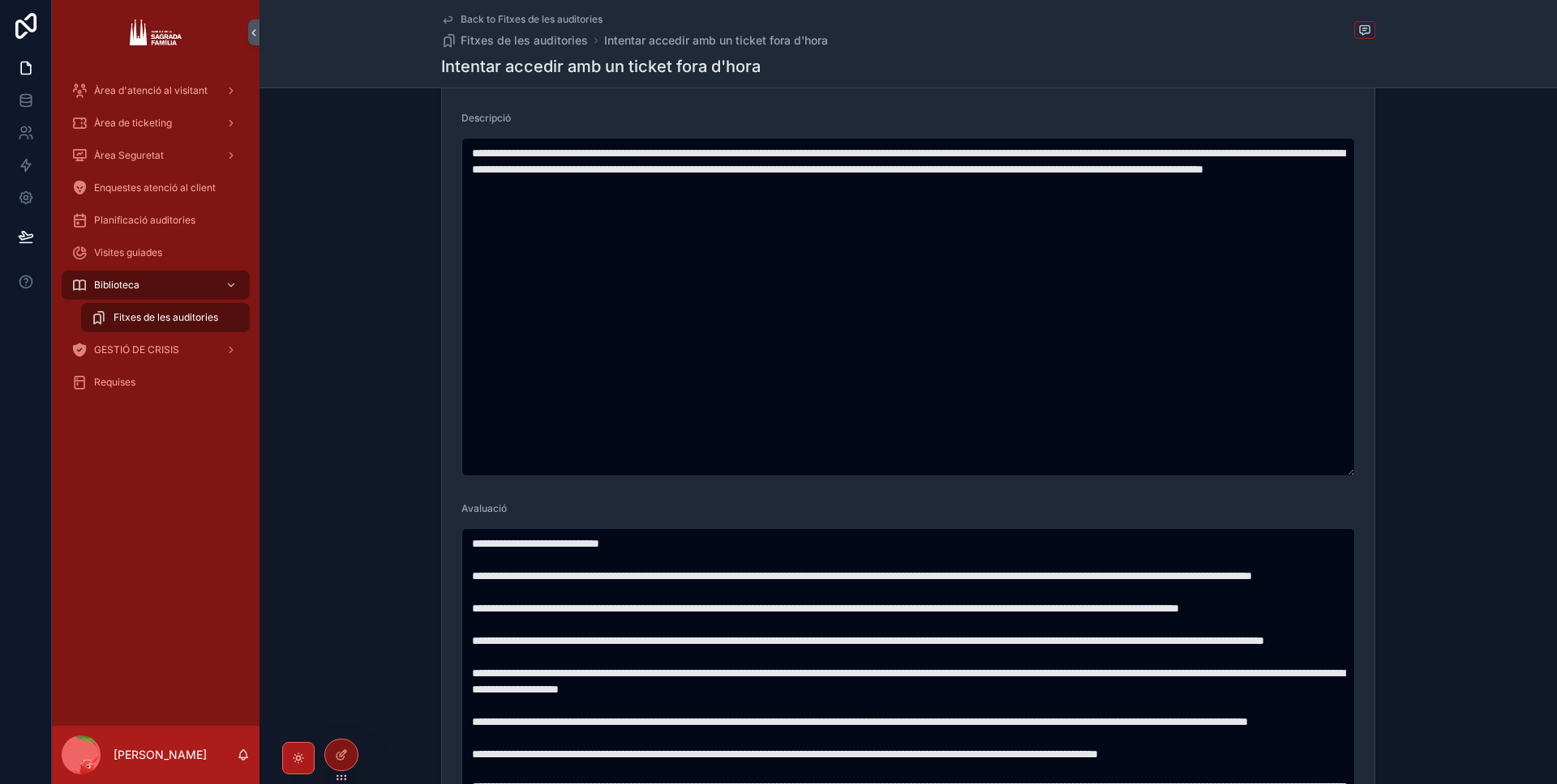
scroll to position [546, 0]
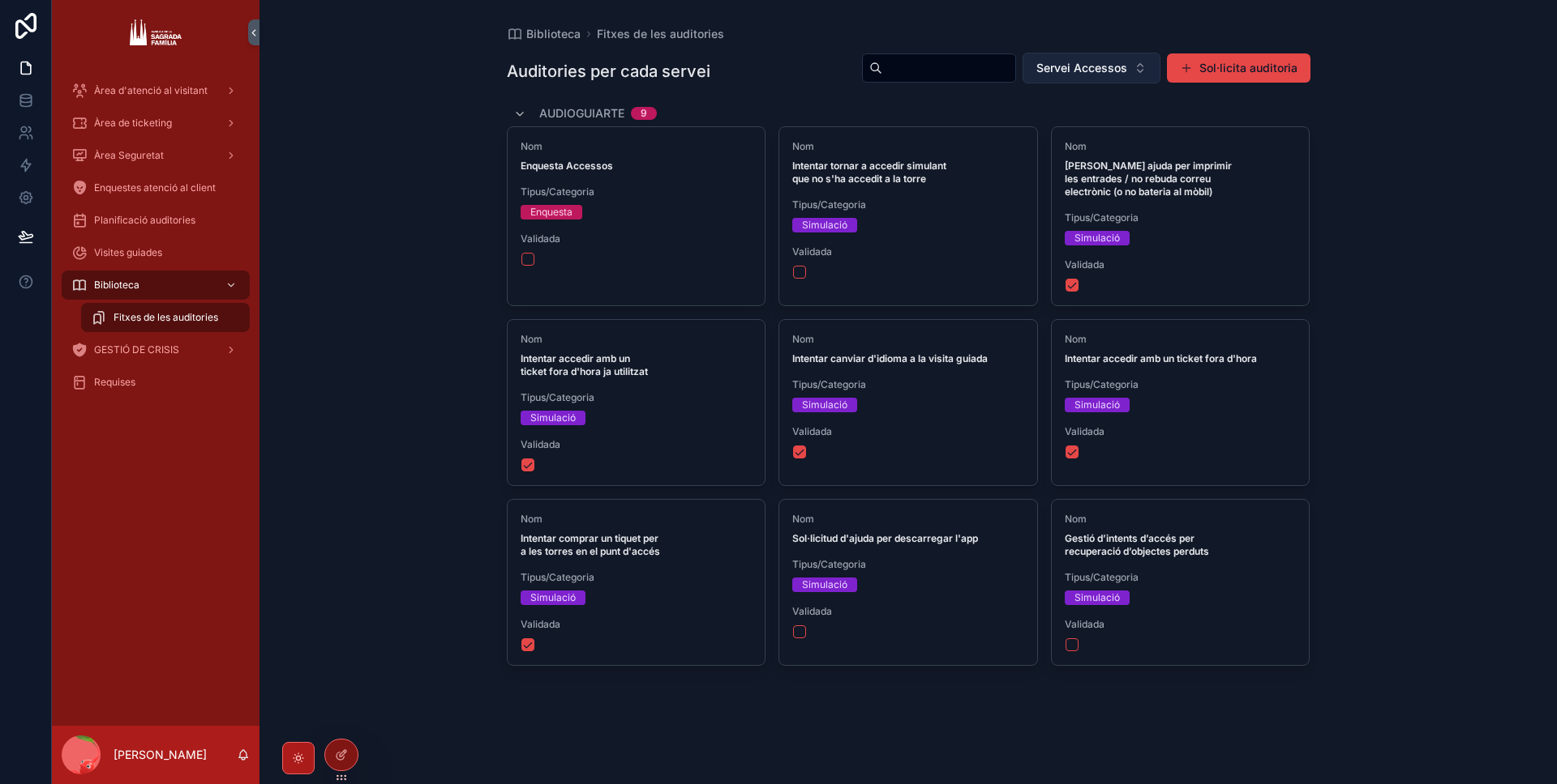
click at [1144, 69] on button "Servei Accessos" at bounding box center [1091, 68] width 138 height 31
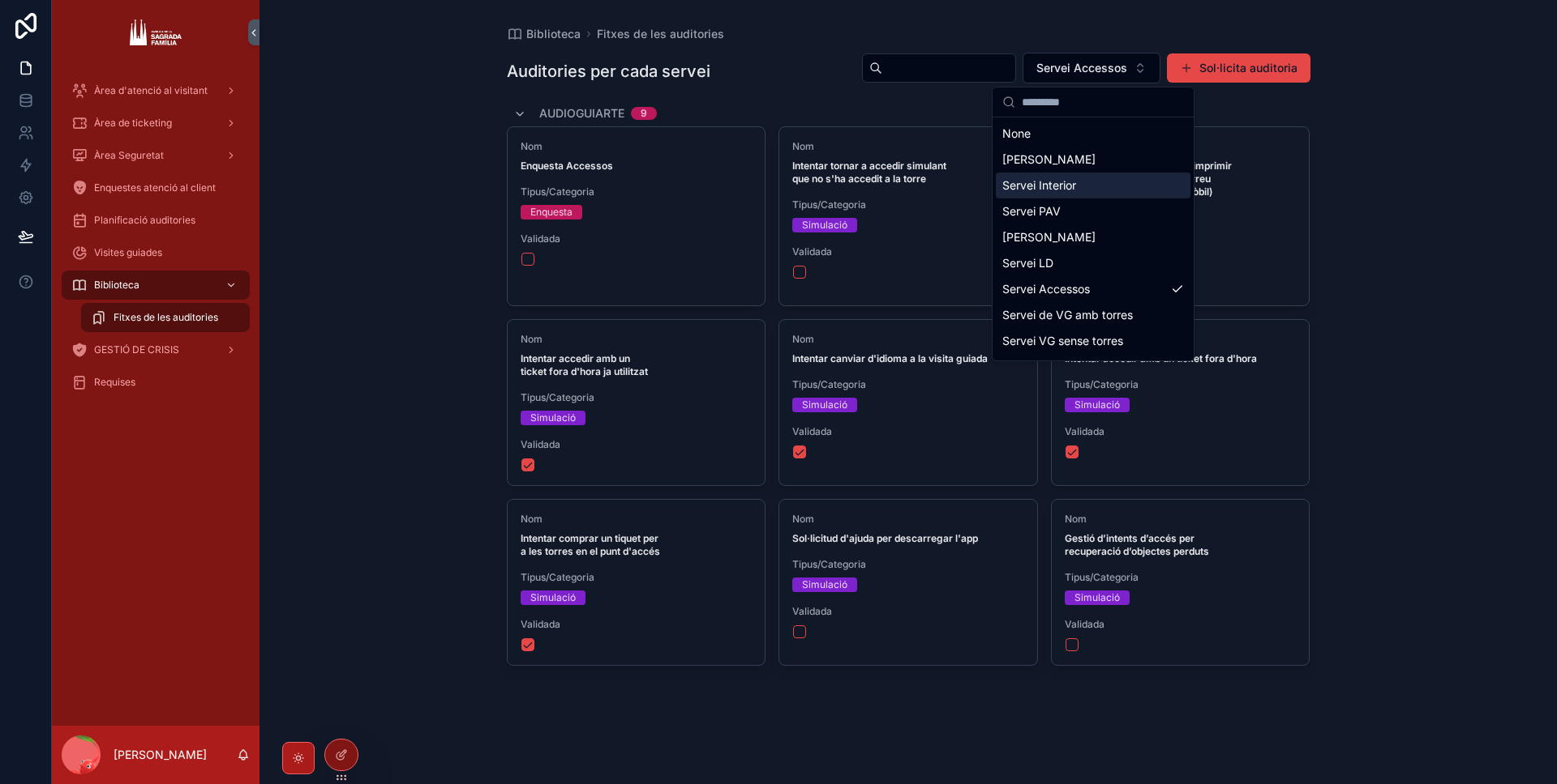
click at [1086, 206] on div "Servei PAV" at bounding box center [1092, 211] width 194 height 26
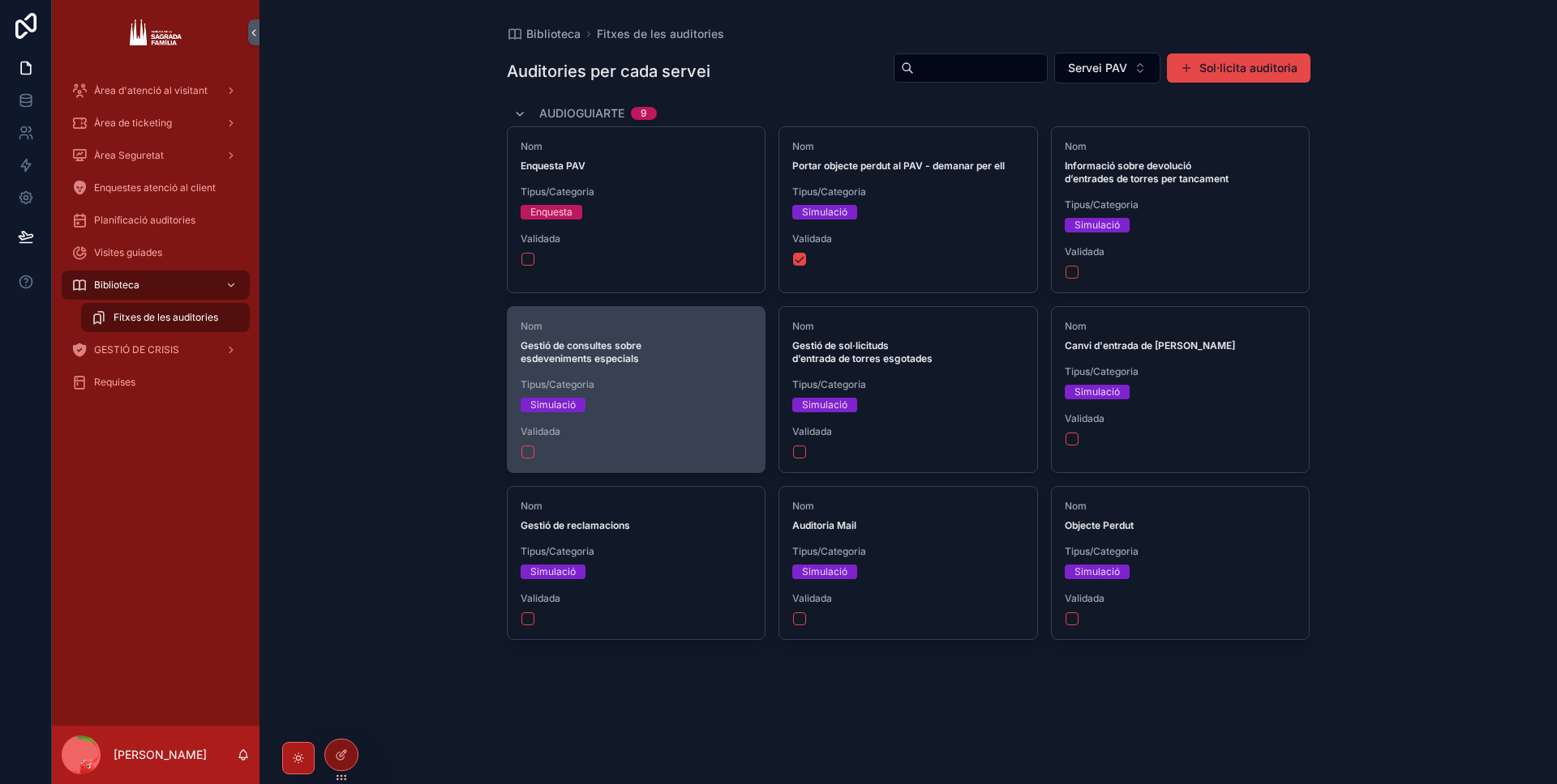
click at [654, 356] on span "Gestió de consultes sobre esdeveniments especials" at bounding box center [636, 353] width 232 height 26
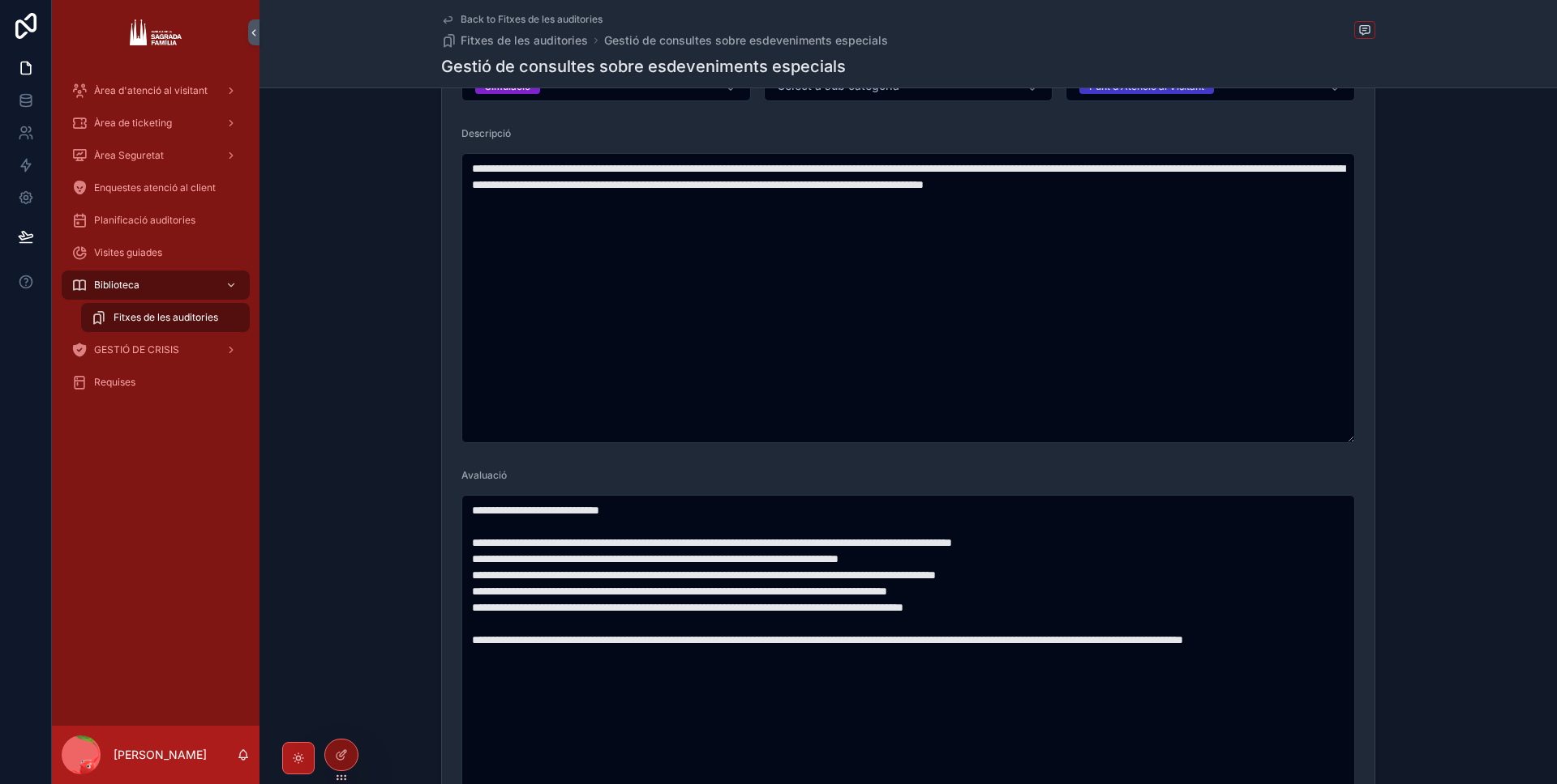
scroll to position [225, 0]
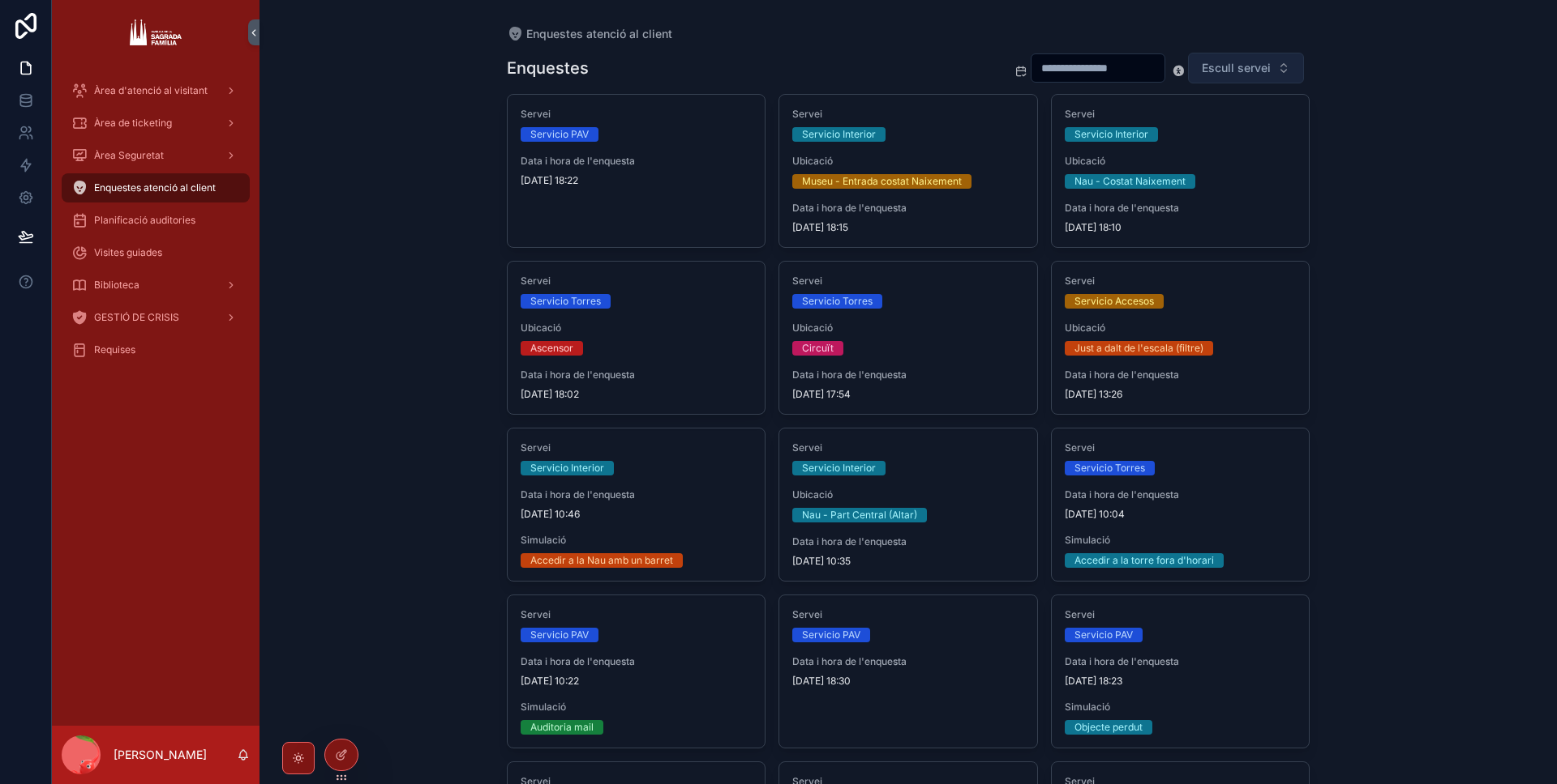
click at [1221, 70] on span "Escull servei" at bounding box center [1236, 68] width 69 height 16
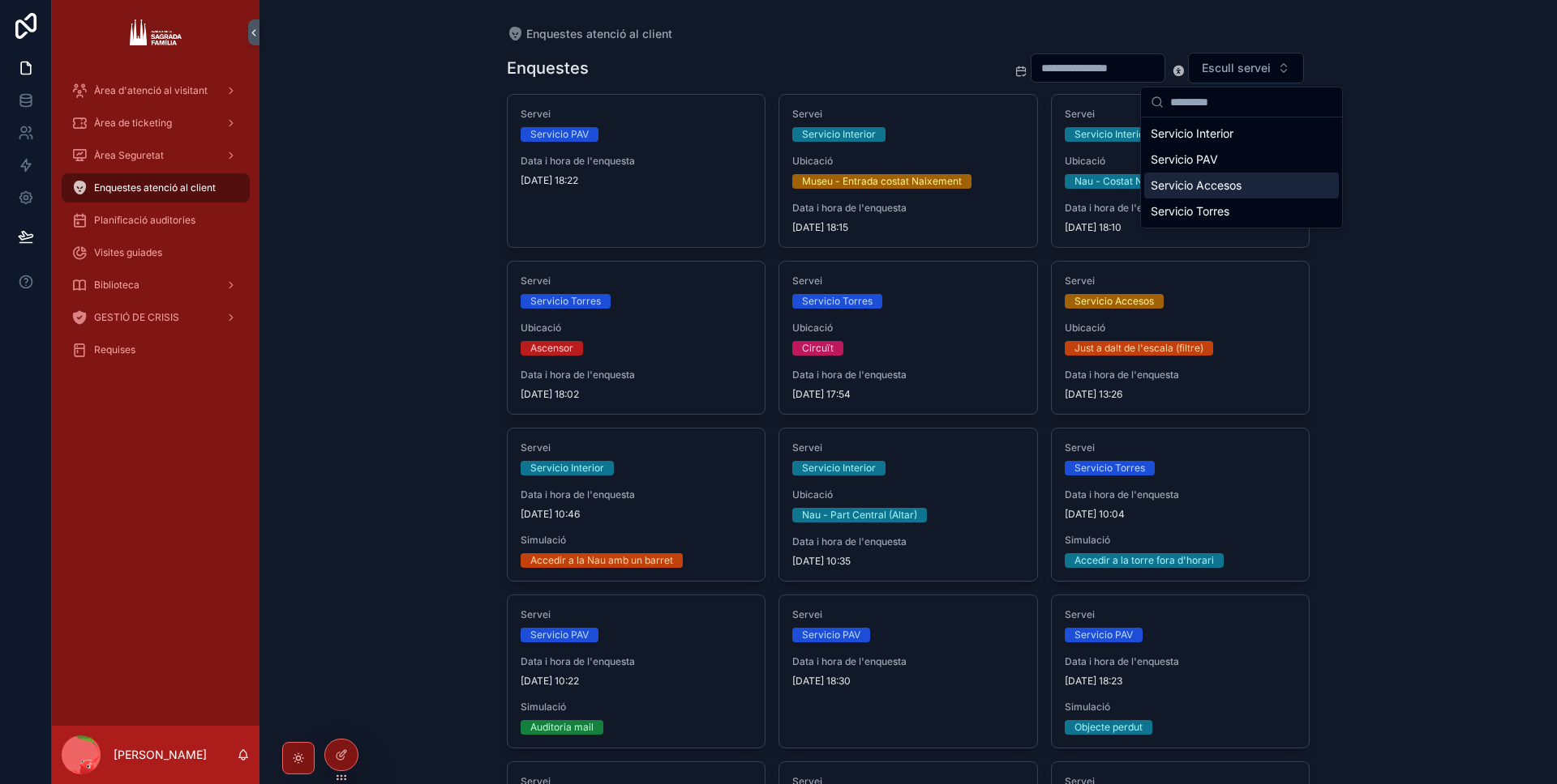
click at [1221, 193] on div "Servicio Accesos" at bounding box center [1241, 186] width 194 height 26
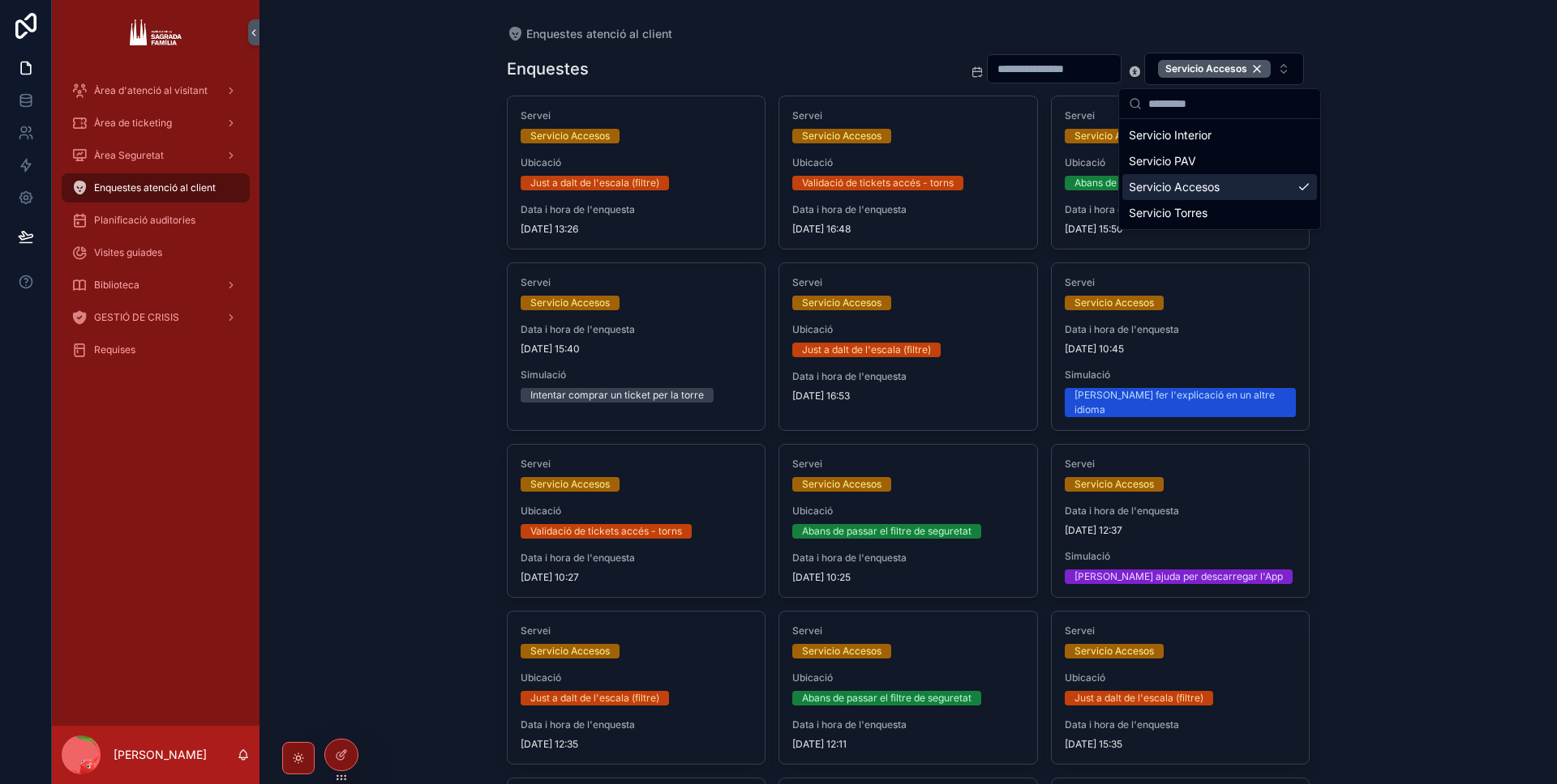
click at [337, 133] on div "Enquestes atenció al client Enquestes Servicio Accesos Servei Servicio Accesos …" at bounding box center [908, 392] width 1298 height 784
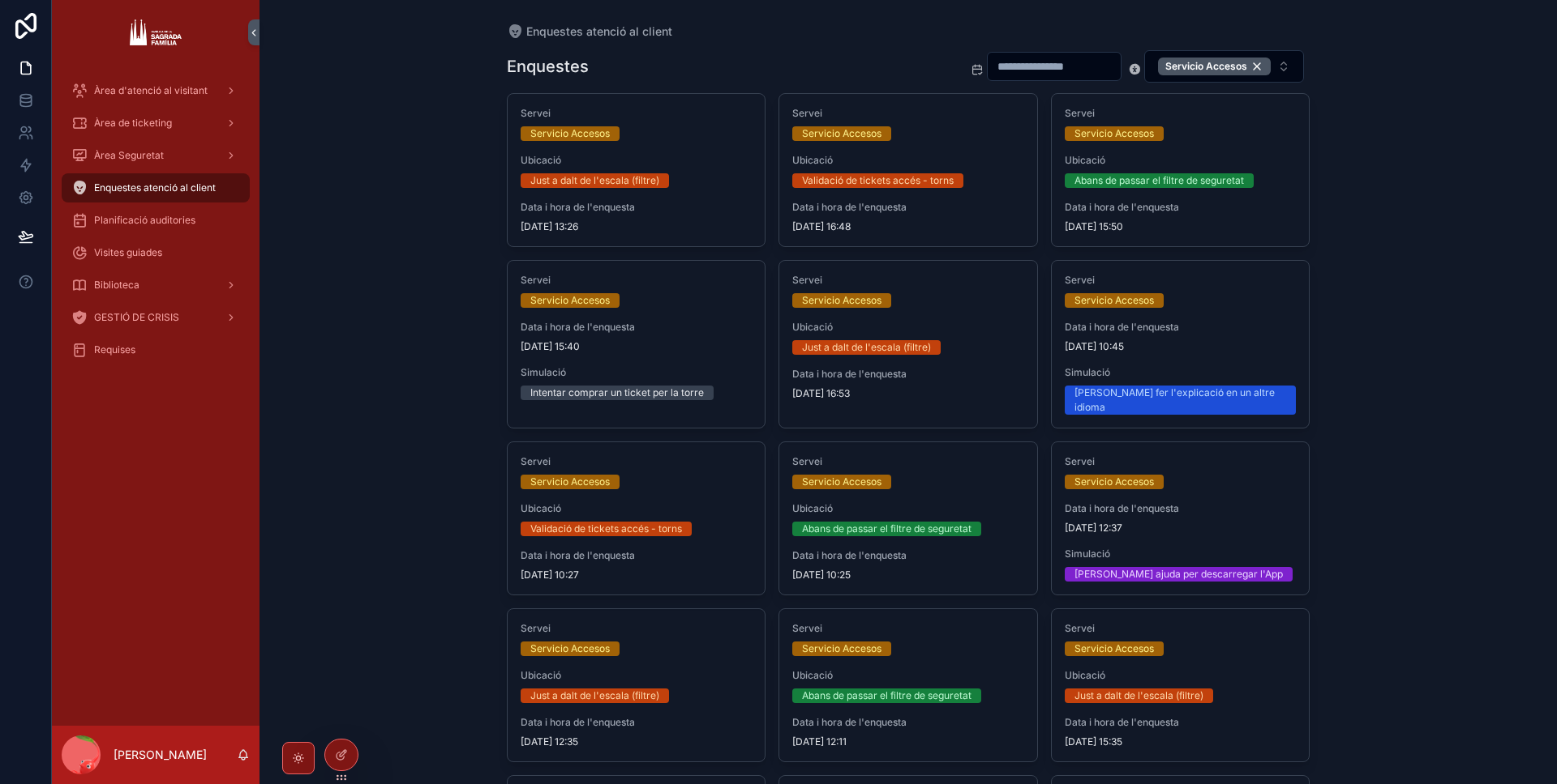
scroll to position [3, 0]
click at [1228, 71] on div "Servicio Accesos" at bounding box center [1214, 65] width 113 height 18
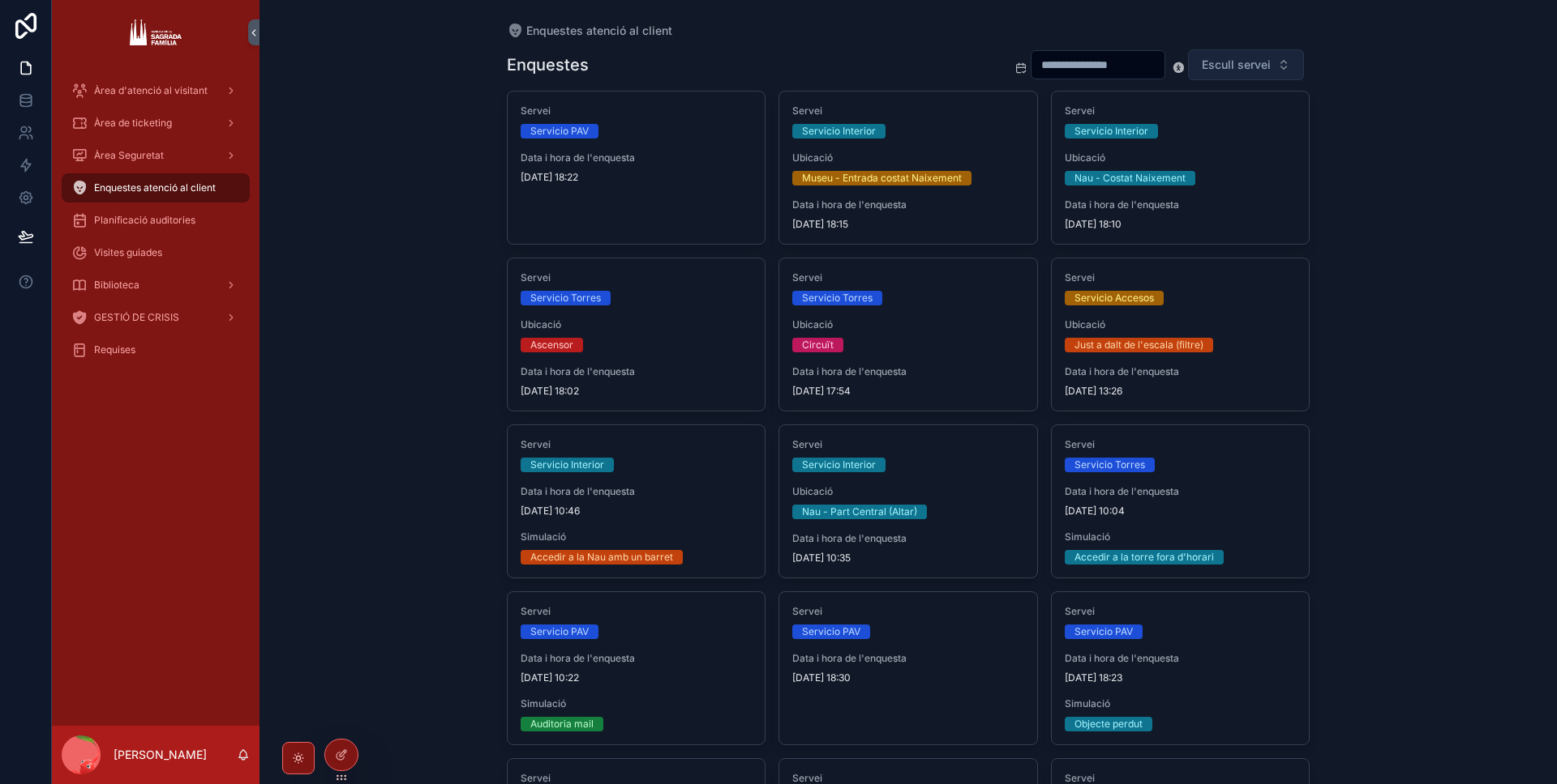
click at [1256, 68] on span "Escull servei" at bounding box center [1236, 64] width 69 height 16
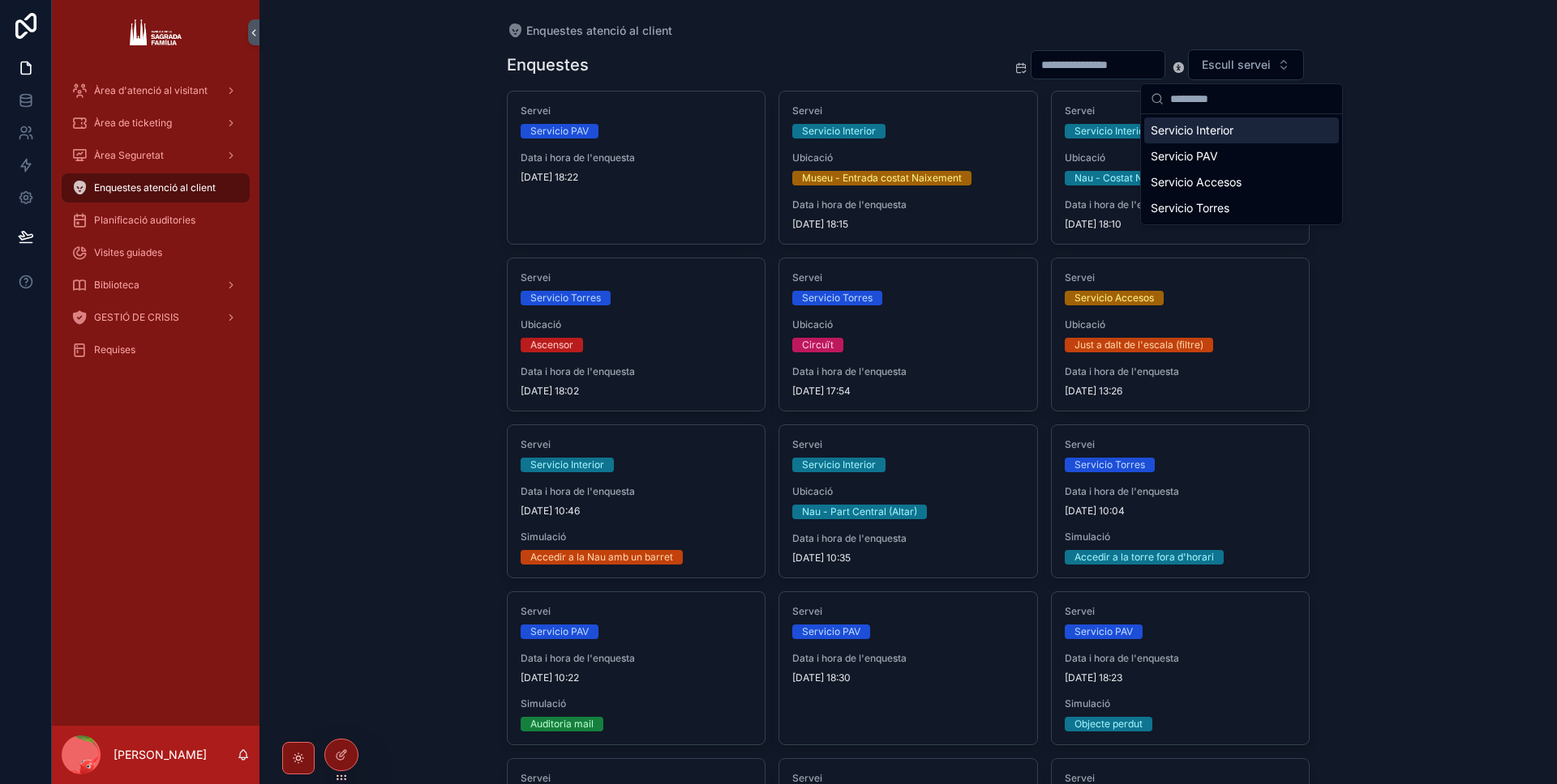
click at [1242, 139] on div "Servicio Interior" at bounding box center [1241, 131] width 194 height 26
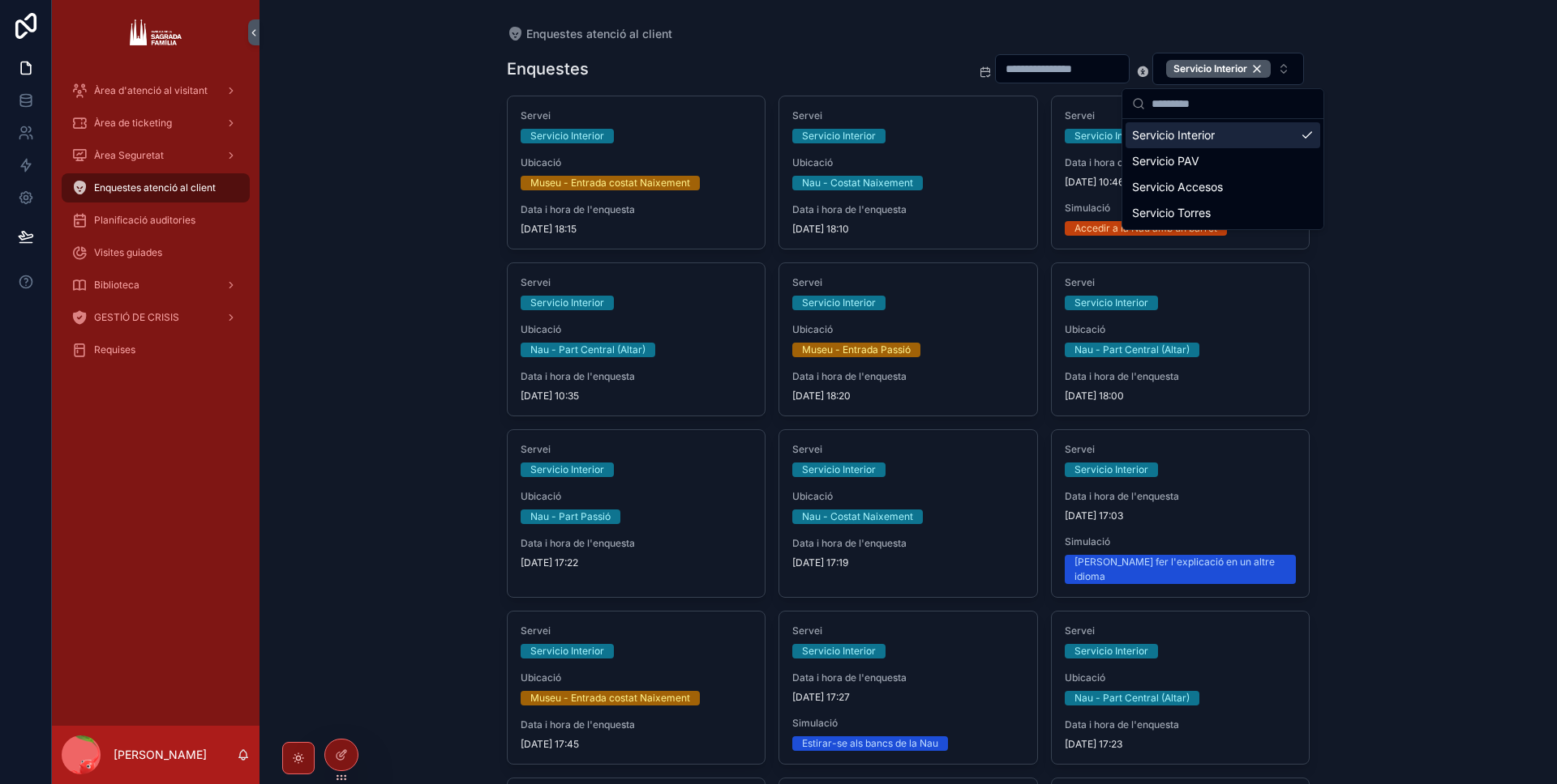
click at [1438, 118] on div "Enquestes atenció al client Enquestes Servicio Interior Servei Servicio Interio…" at bounding box center [908, 392] width 1298 height 784
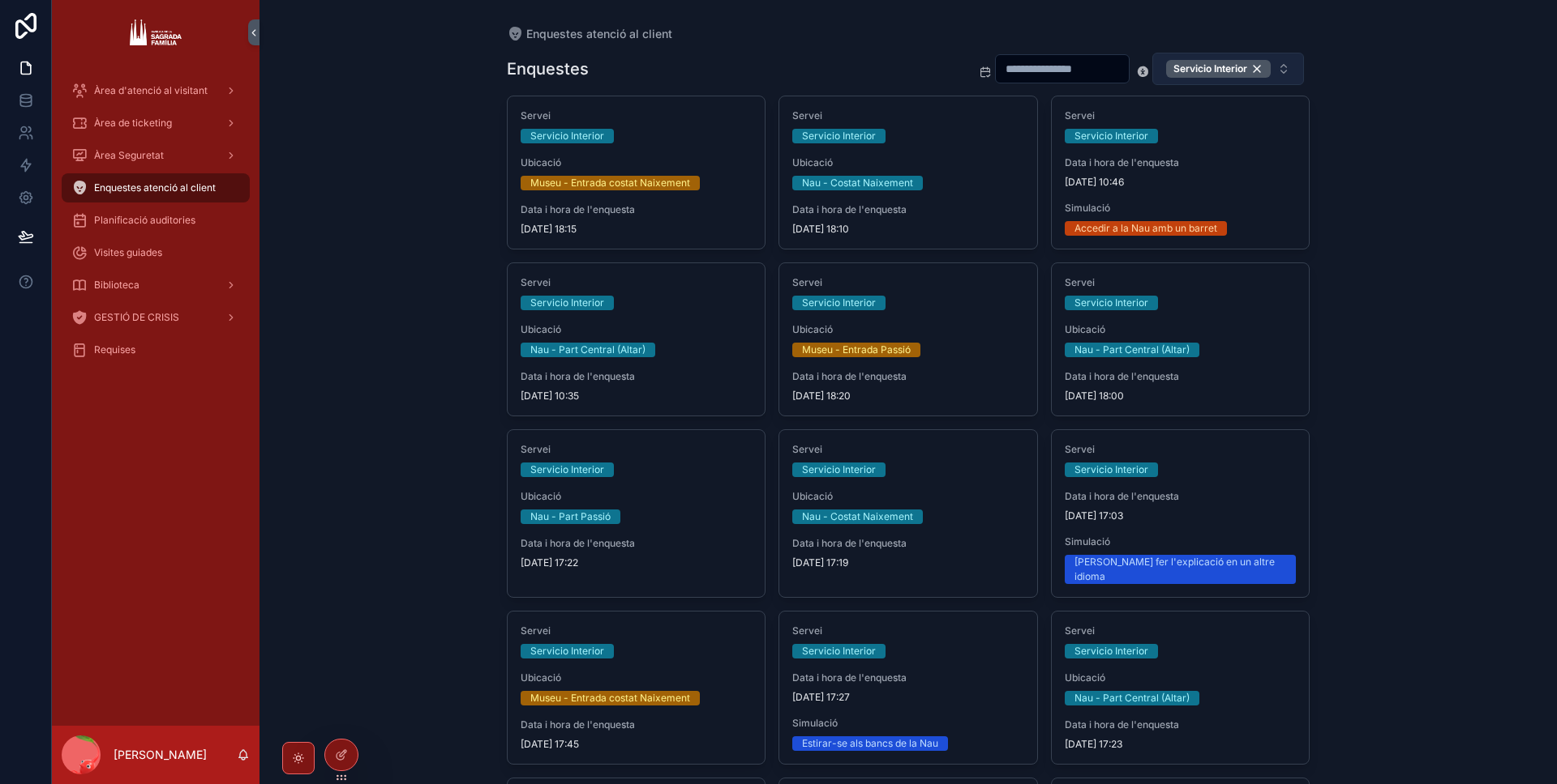
click at [1247, 64] on div "Servicio Interior" at bounding box center [1218, 69] width 104 height 18
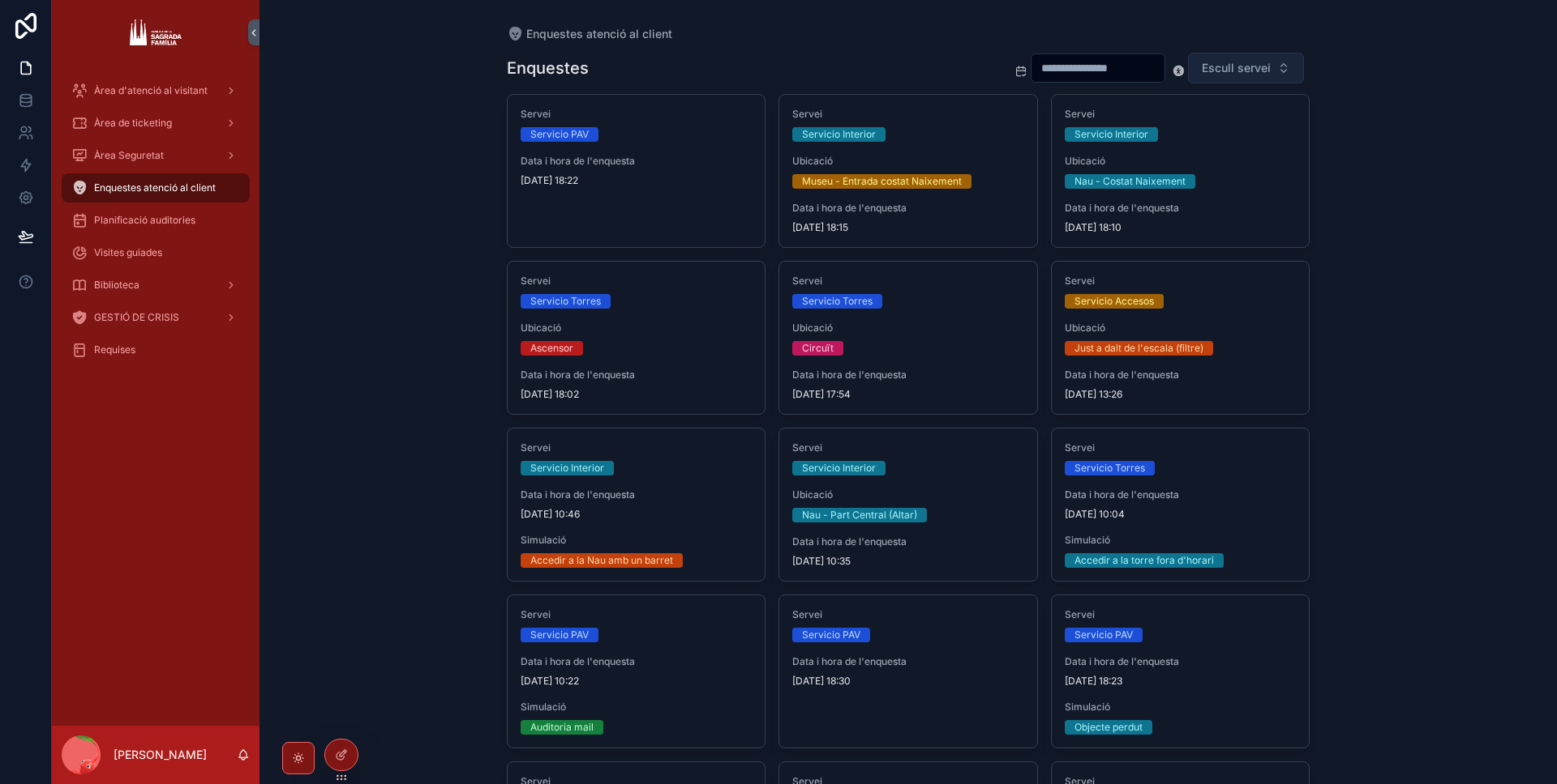
click at [1188, 73] on button "Escull servei" at bounding box center [1246, 68] width 116 height 31
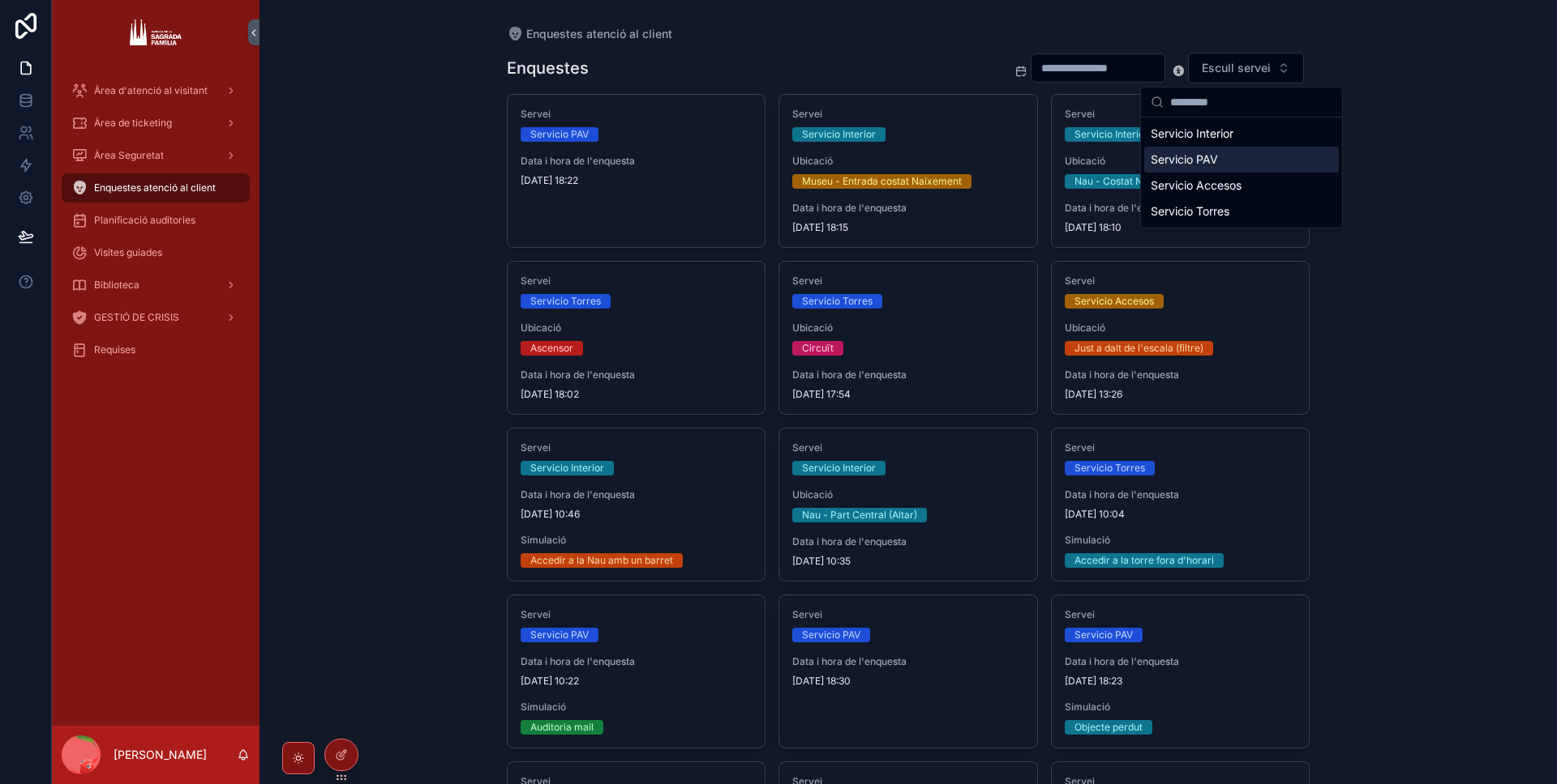
click at [1203, 167] on div "Servicio PAV" at bounding box center [1241, 159] width 194 height 26
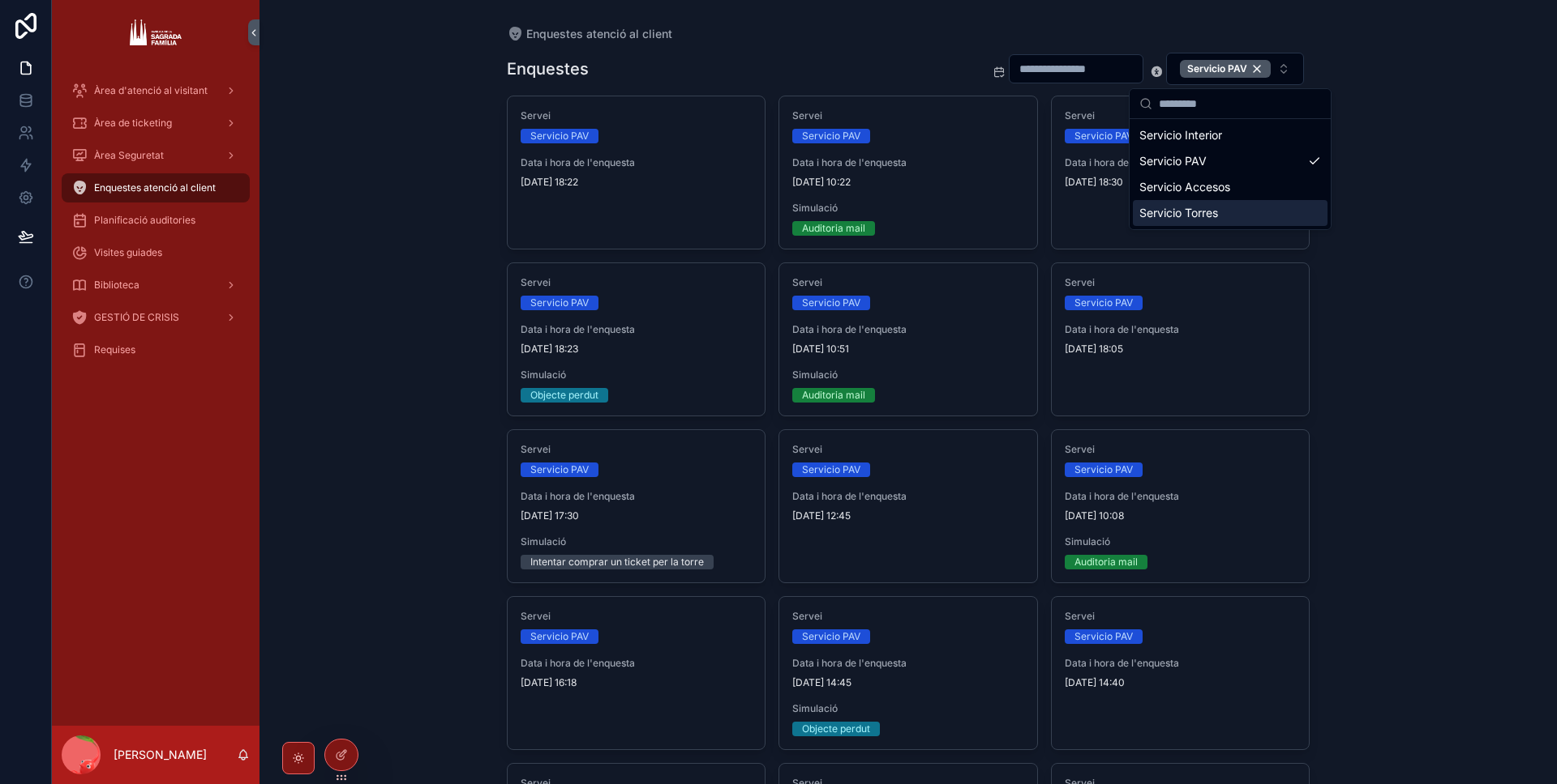
click at [1394, 245] on div "Enquestes atenció al client Enquestes Servicio PAV Servei Servicio PAV Data i h…" at bounding box center [908, 392] width 1298 height 784
